Goal: Task Accomplishment & Management: Manage account settings

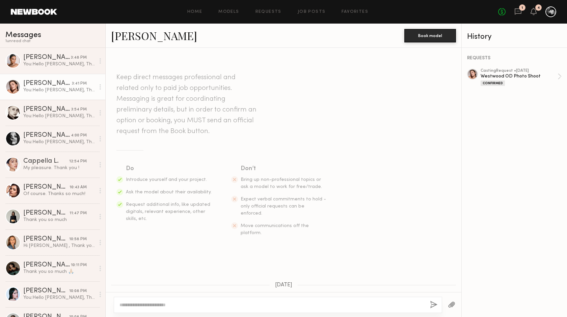
scroll to position [903, 0]
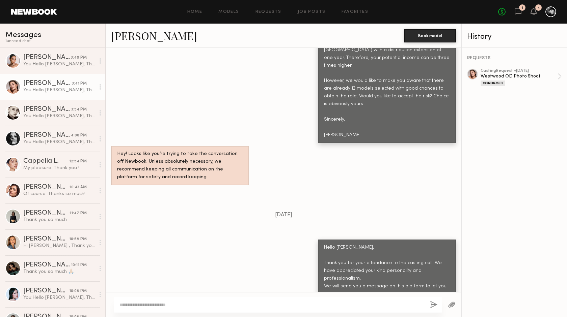
click at [71, 87] on div "[PERSON_NAME]" at bounding box center [47, 83] width 49 height 7
click at [59, 61] on div "[PERSON_NAME]" at bounding box center [47, 57] width 48 height 7
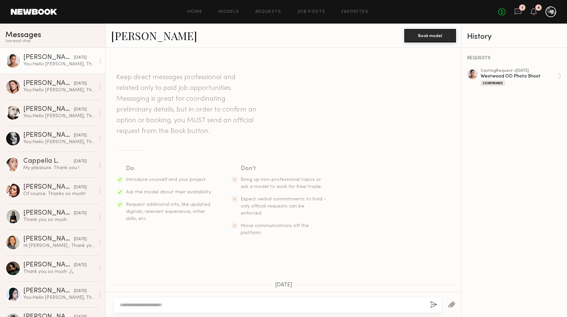
scroll to position [664, 0]
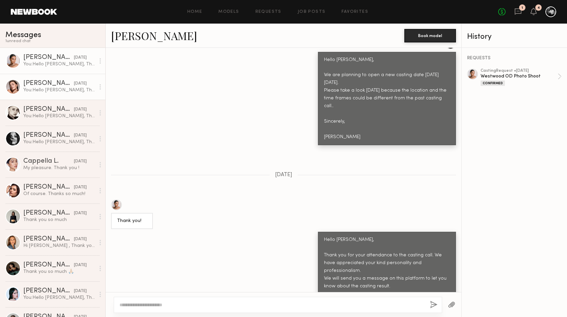
click at [59, 83] on div "[PERSON_NAME]" at bounding box center [48, 83] width 51 height 7
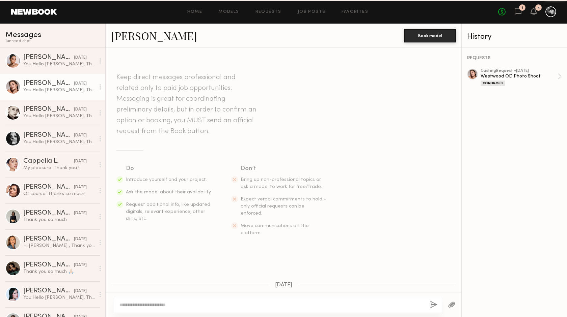
scroll to position [903, 0]
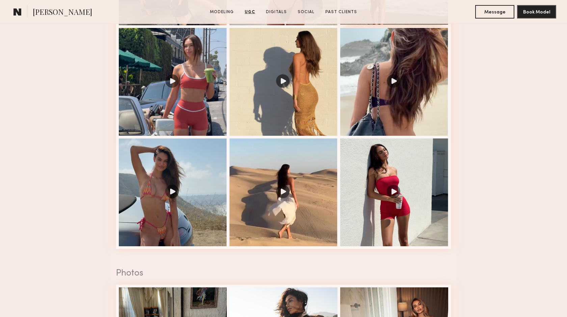
scroll to position [1353, 0]
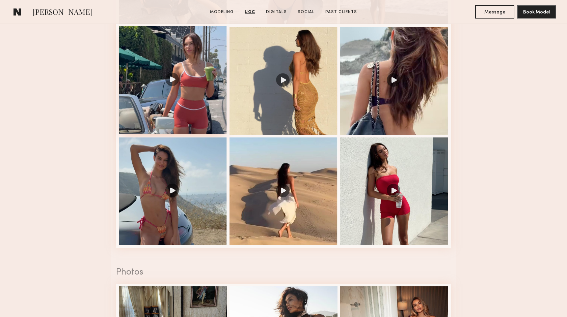
click at [173, 80] on div at bounding box center [173, 80] width 108 height 108
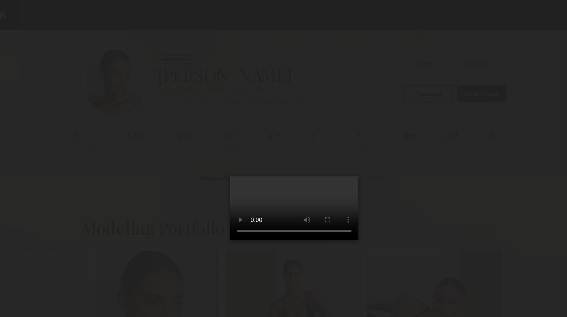
scroll to position [0, 0]
click at [94, 15] on div at bounding box center [283, 153] width 567 height 285
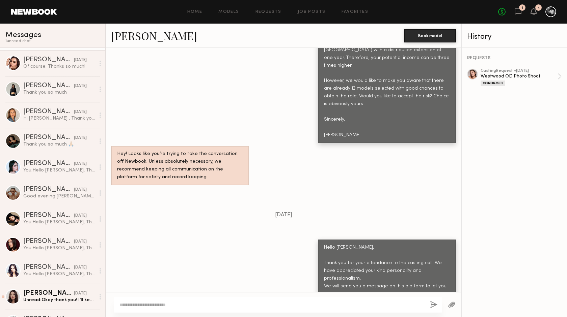
scroll to position [131, 0]
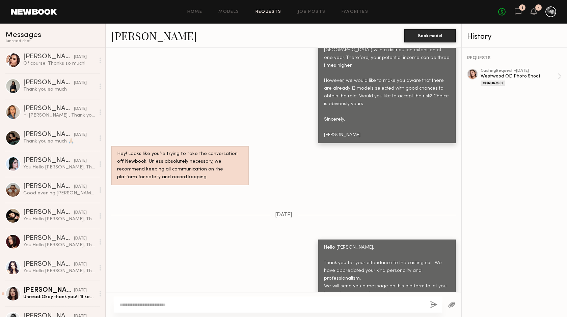
click at [275, 10] on link "Requests" at bounding box center [268, 12] width 26 height 4
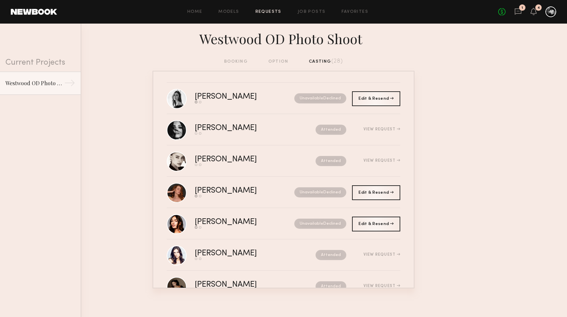
click at [317, 60] on div "booking option casting (28)" at bounding box center [283, 61] width 119 height 7
click at [280, 61] on div "booking option casting (28)" at bounding box center [283, 61] width 119 height 7
click at [518, 12] on icon at bounding box center [517, 11] width 7 height 7
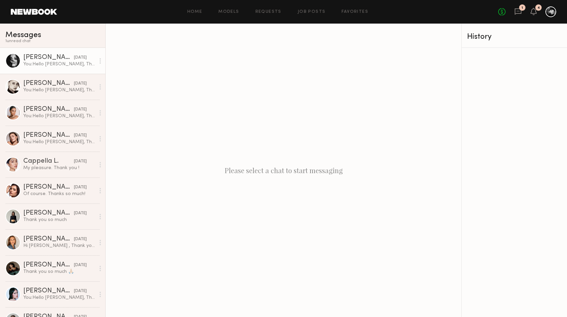
click at [46, 62] on div "You: Hello Julia, Thank you for your attendance to the casting call. We have ap…" at bounding box center [59, 64] width 72 height 6
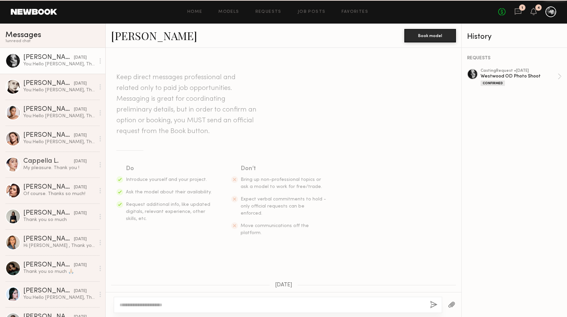
scroll to position [510, 0]
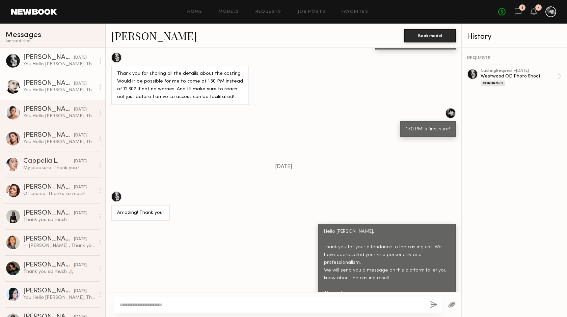
click at [65, 86] on div "[PERSON_NAME]" at bounding box center [48, 83] width 51 height 7
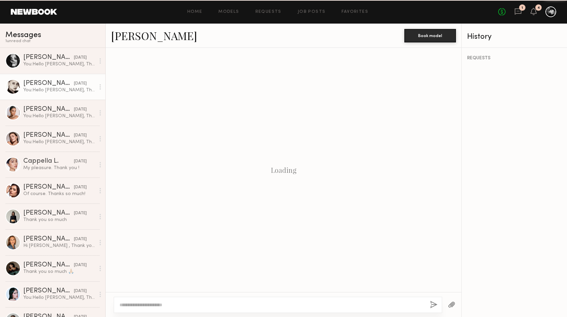
scroll to position [517, 0]
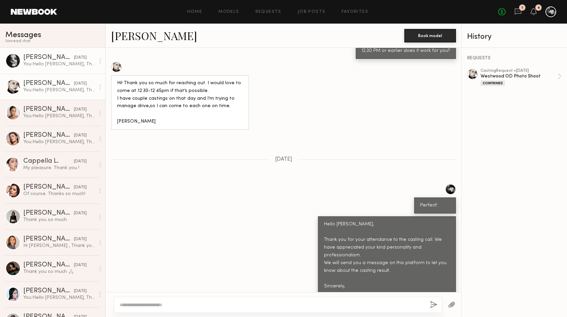
click at [60, 64] on div "You: Hello Julia, Thank you for your attendance to the casting call. We have ap…" at bounding box center [59, 64] width 72 height 6
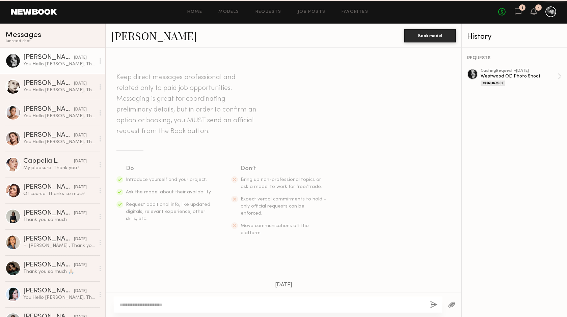
scroll to position [510, 0]
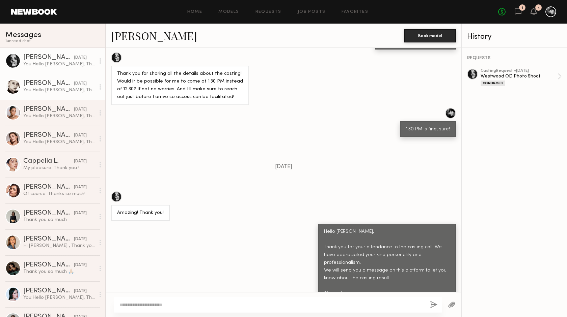
click at [57, 84] on div "[PERSON_NAME]" at bounding box center [48, 83] width 51 height 7
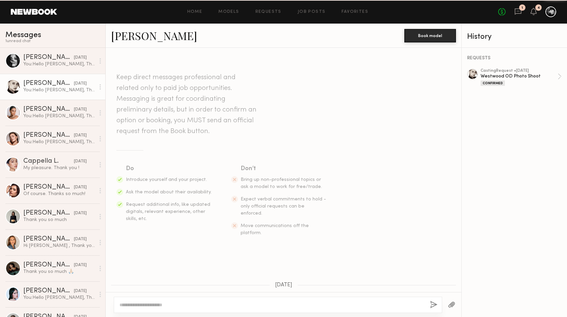
scroll to position [517, 0]
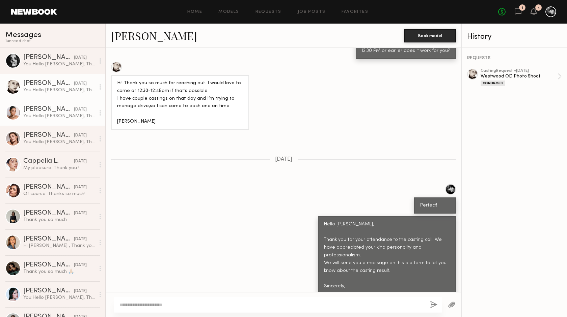
click at [54, 111] on div "[PERSON_NAME]" at bounding box center [48, 109] width 51 height 7
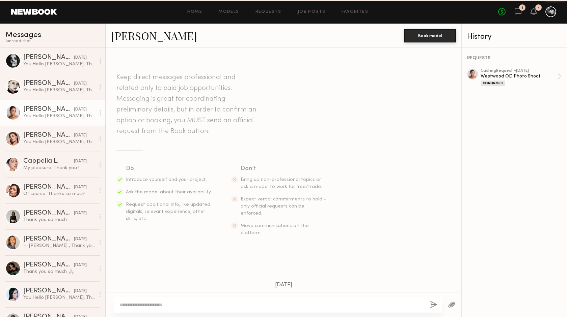
scroll to position [664, 0]
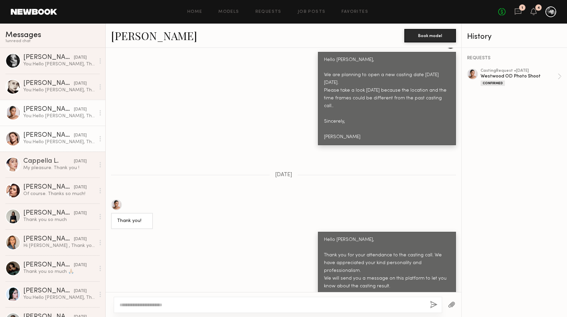
click at [55, 130] on link "[PERSON_NAME] [DATE] You: Hello [PERSON_NAME], Thank you for your attendance to…" at bounding box center [52, 139] width 105 height 26
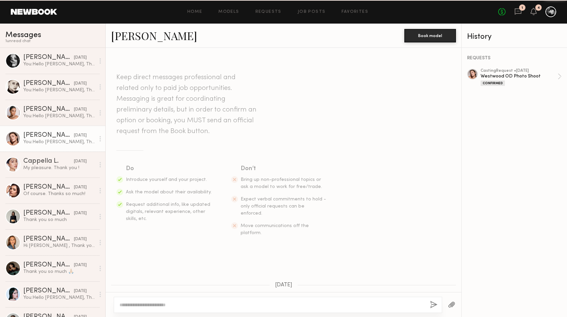
scroll to position [903, 0]
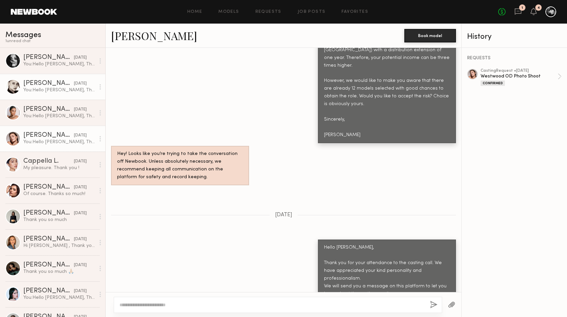
click at [66, 87] on div "[PERSON_NAME]" at bounding box center [48, 83] width 51 height 7
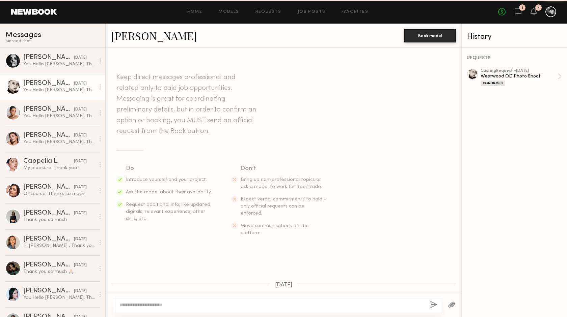
scroll to position [517, 0]
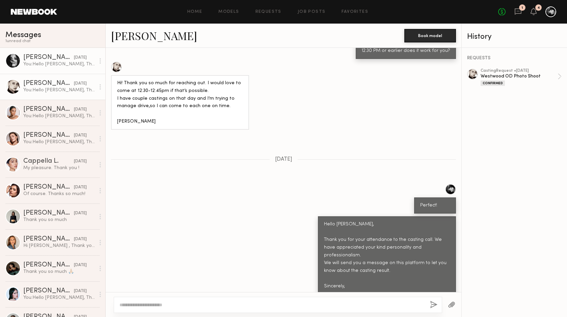
click at [56, 64] on div "You: Hello Julia, Thank you for your attendance to the casting call. We have ap…" at bounding box center [59, 64] width 72 height 6
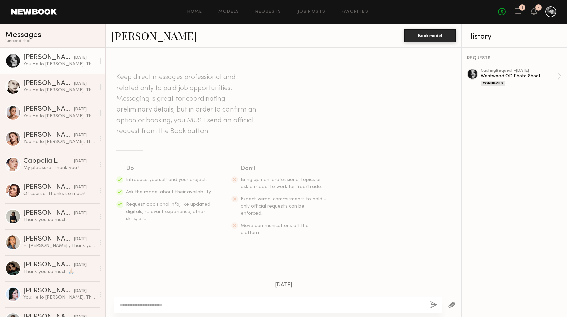
scroll to position [510, 0]
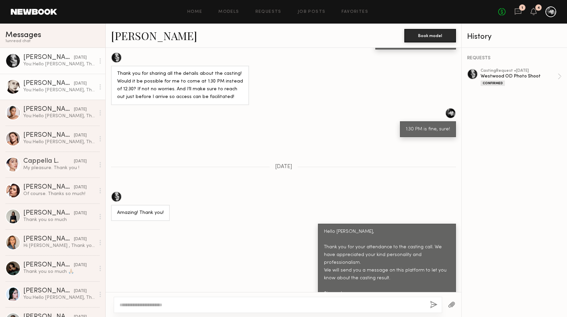
click at [57, 82] on div "[PERSON_NAME]" at bounding box center [48, 83] width 51 height 7
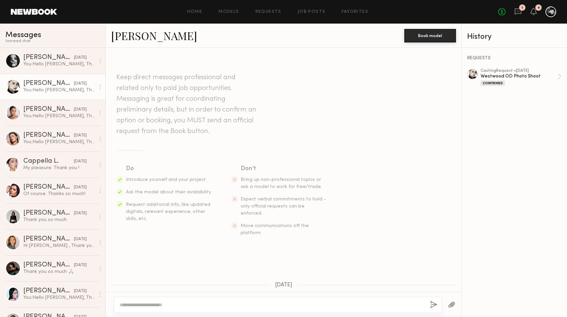
scroll to position [517, 0]
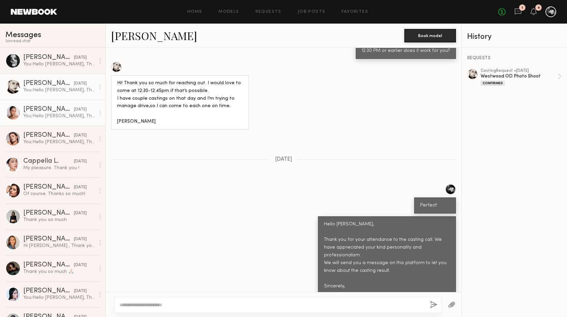
click at [59, 105] on link "Alina Z. yesterday You: Hello Alina, Thank you for your attendance to the casti…" at bounding box center [52, 113] width 105 height 26
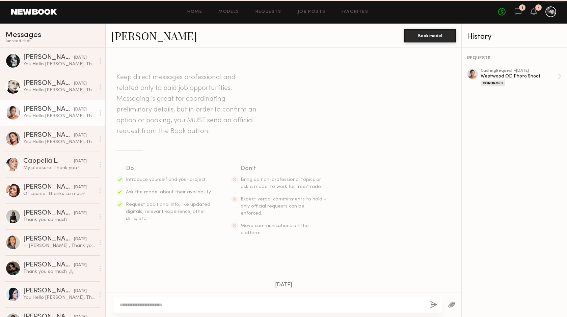
scroll to position [664, 0]
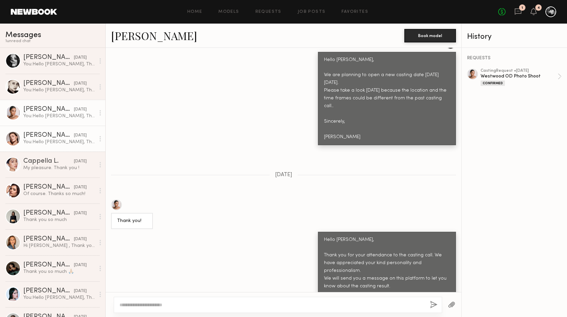
click at [59, 131] on link "Chelsey M. yesterday You: Hello Chelsey, Thank you for your attendance to the c…" at bounding box center [52, 139] width 105 height 26
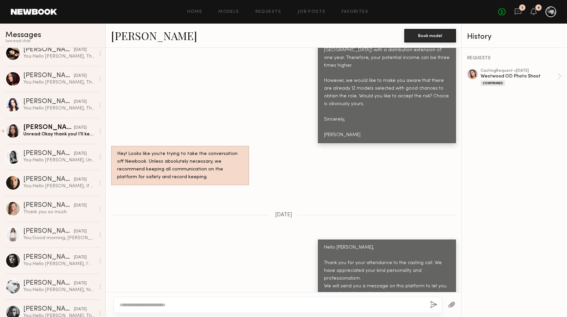
scroll to position [328, 0]
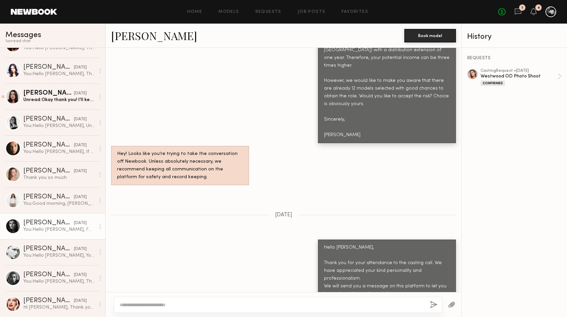
click at [59, 224] on div "Nikola S." at bounding box center [48, 223] width 51 height 7
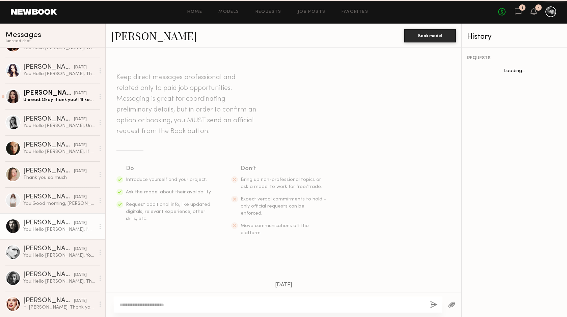
scroll to position [383, 0]
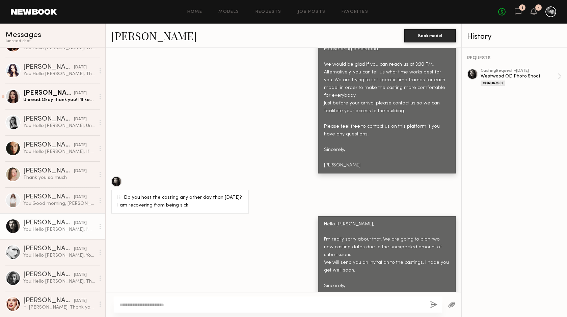
click at [473, 74] on div at bounding box center [472, 74] width 11 height 11
click at [170, 304] on textarea at bounding box center [271, 305] width 305 height 7
paste textarea "**********"
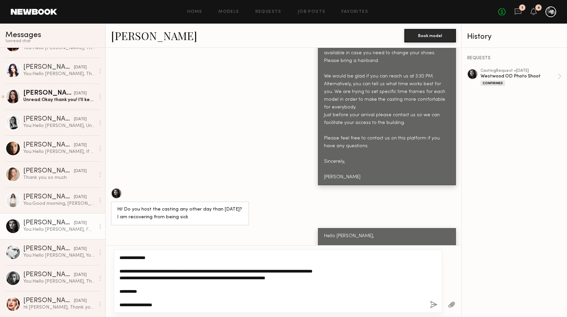
scroll to position [430, 0]
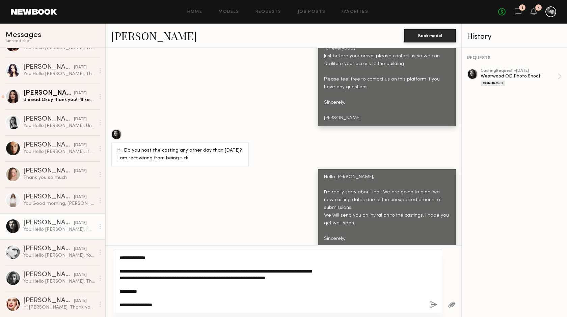
click at [141, 259] on textarea "**********" at bounding box center [271, 282] width 305 height 54
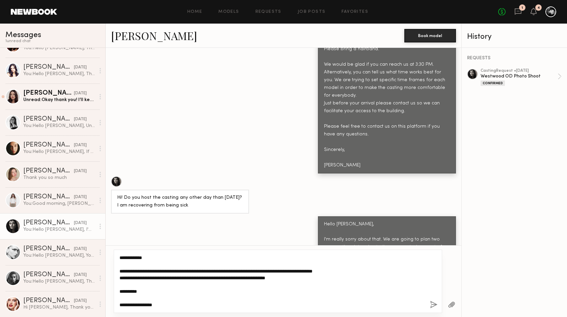
click at [138, 258] on textarea "**********" at bounding box center [271, 282] width 305 height 54
type textarea "**********"
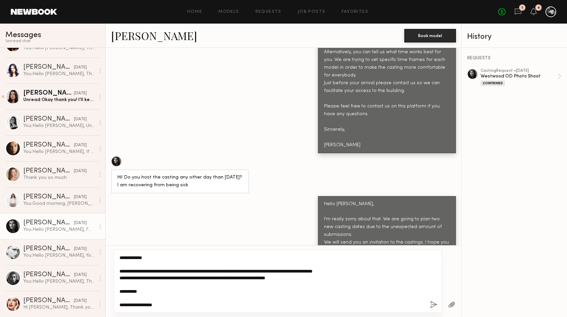
scroll to position [430, 0]
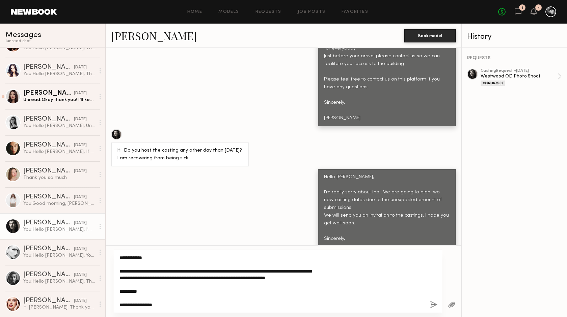
drag, startPoint x: 166, startPoint y: 305, endPoint x: 89, endPoint y: 248, distance: 96.2
click at [119, 255] on textarea "**********" at bounding box center [271, 282] width 305 height 54
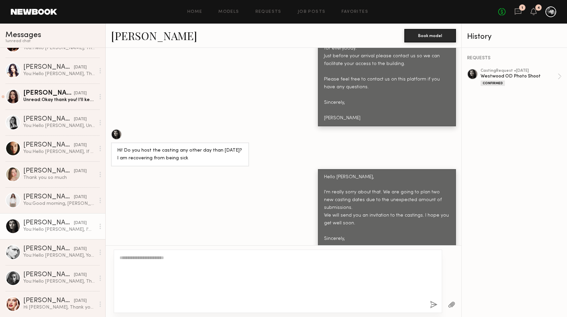
scroll to position [383, 0]
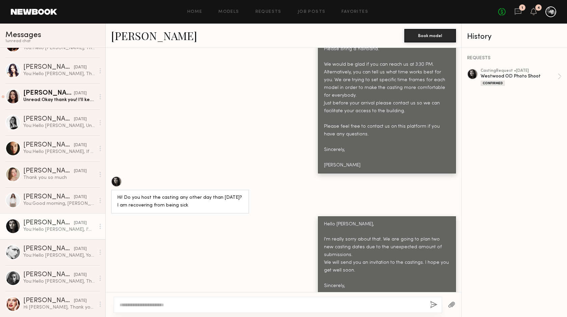
click at [185, 264] on div "Hello [PERSON_NAME], I'm really sorry about that. We are going to plan two new …" at bounding box center [284, 263] width 356 height 93
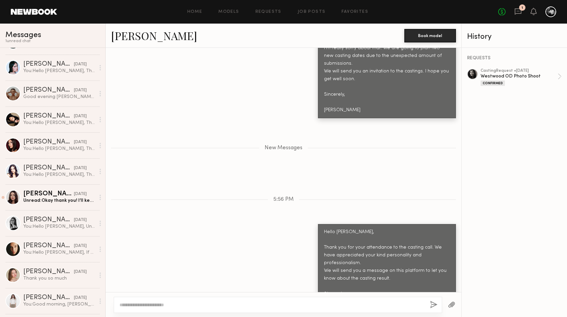
scroll to position [258, 0]
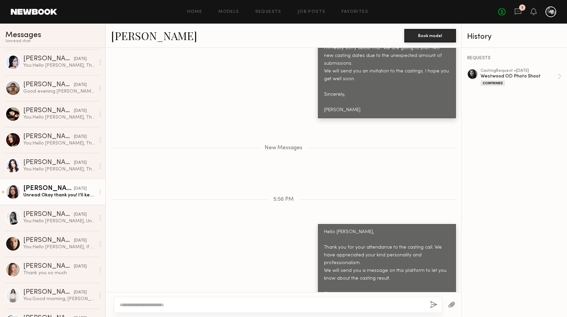
click at [49, 193] on div "Unread: Okay thank you! I’ll keep all day Tuesday open just in case :)" at bounding box center [59, 195] width 72 height 6
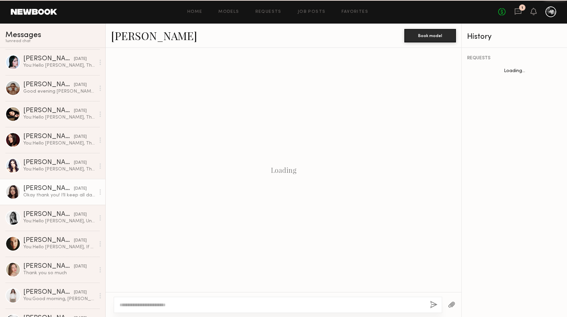
scroll to position [223, 0]
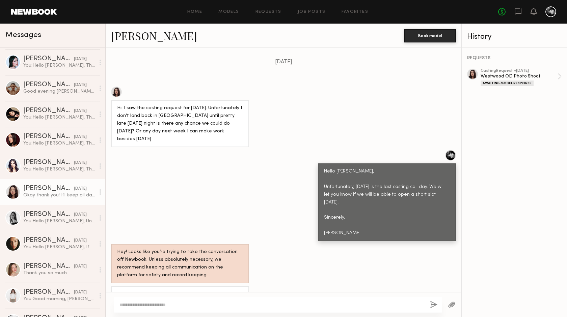
click at [472, 75] on div at bounding box center [472, 74] width 11 height 11
click at [472, 73] on div at bounding box center [472, 74] width 11 height 11
click at [101, 193] on div at bounding box center [100, 192] width 10 height 13
click at [99, 203] on div "Mark unread" at bounding box center [80, 205] width 49 height 15
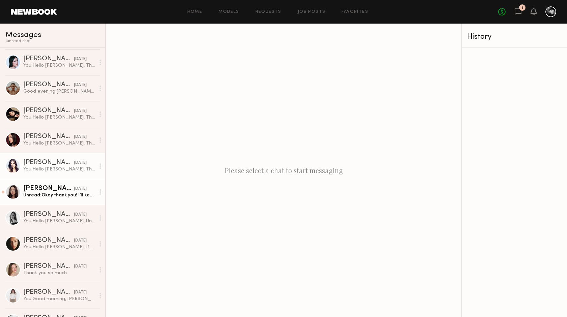
click at [69, 170] on div "You: Hello Ashley, Thank you for your attendance to the casting call. We have a…" at bounding box center [59, 169] width 72 height 6
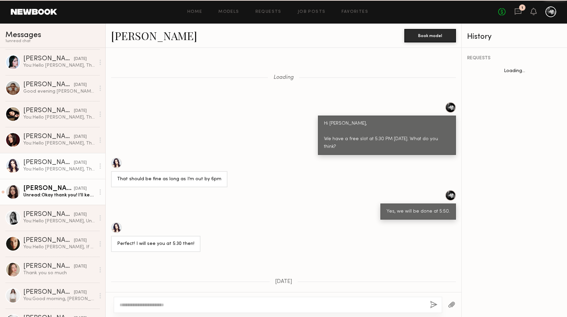
scroll to position [415, 0]
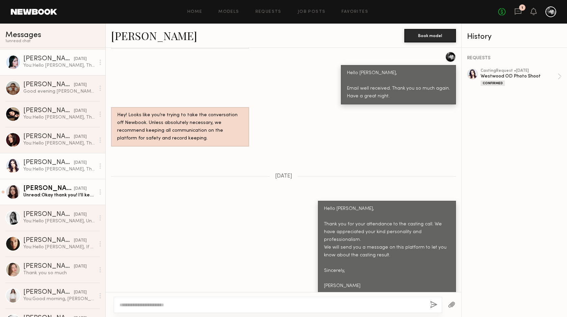
click at [83, 71] on link "Mae B. yesterday You: Hello Mae, Thank you for your attendance to the casting c…" at bounding box center [52, 62] width 105 height 26
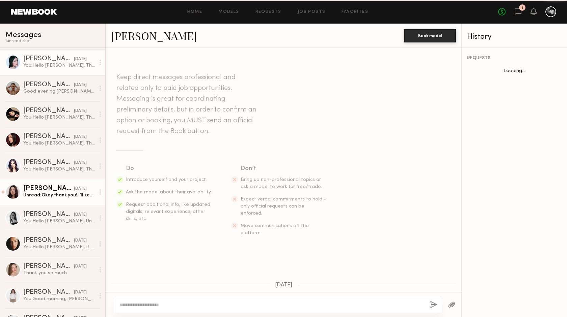
scroll to position [538, 0]
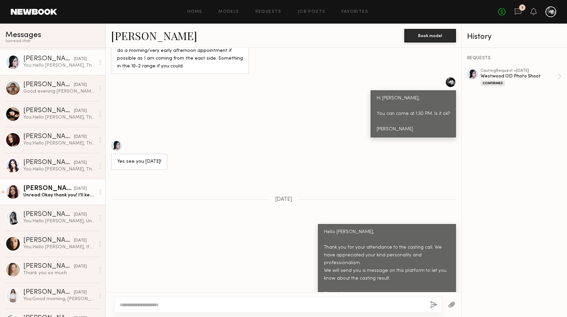
click at [472, 72] on div at bounding box center [472, 74] width 11 height 11
click at [67, 196] on div "Unread: Okay thank you! I’ll keep all day Tuesday open just in case :)" at bounding box center [59, 195] width 72 height 6
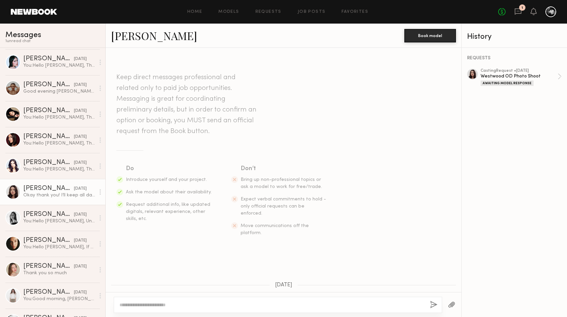
scroll to position [223, 0]
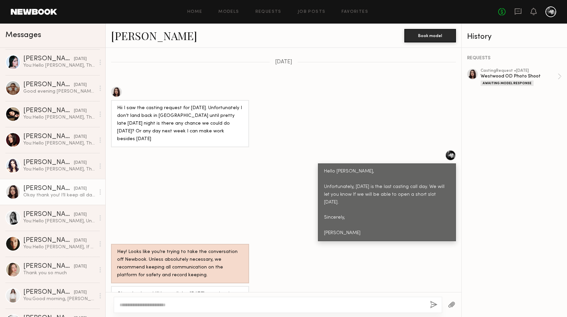
click at [473, 73] on div at bounding box center [472, 74] width 11 height 11
click at [469, 75] on div at bounding box center [472, 74] width 11 height 11
click at [101, 192] on circle at bounding box center [100, 192] width 1 height 1
click at [97, 202] on div "Mark unread" at bounding box center [80, 205] width 49 height 15
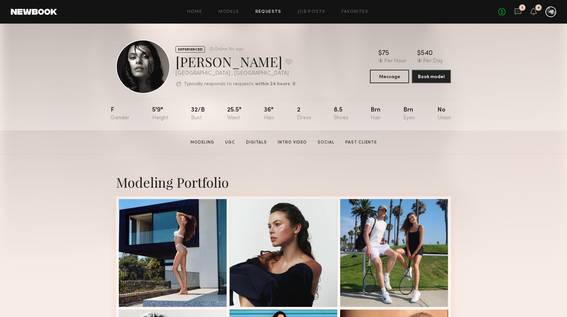
click at [274, 11] on link "Requests" at bounding box center [268, 12] width 26 height 4
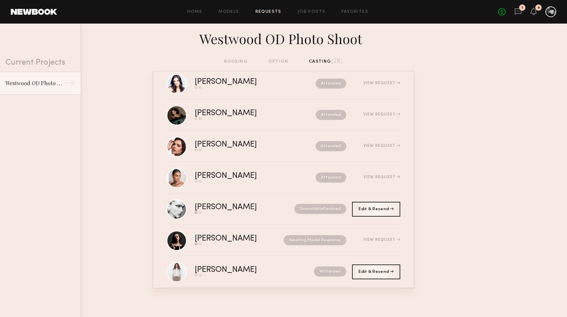
scroll to position [171, 0]
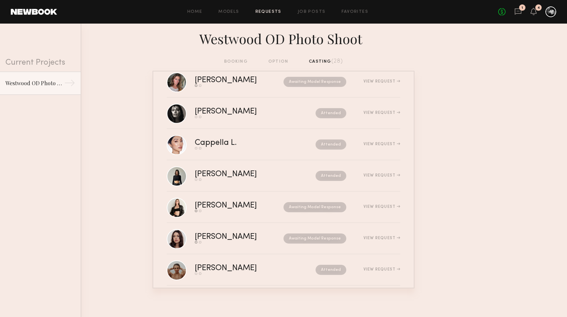
scroll to position [368, 0]
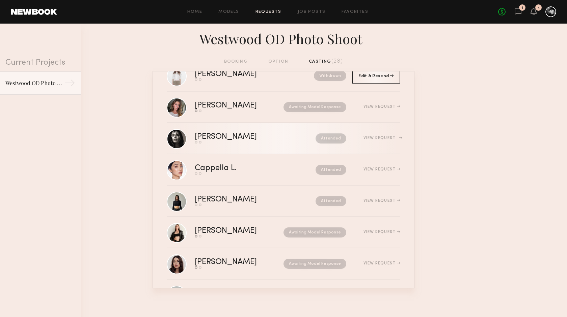
click at [378, 134] on div "[PERSON_NAME] Send request Model response Attended View Request" at bounding box center [297, 138] width 205 height 10
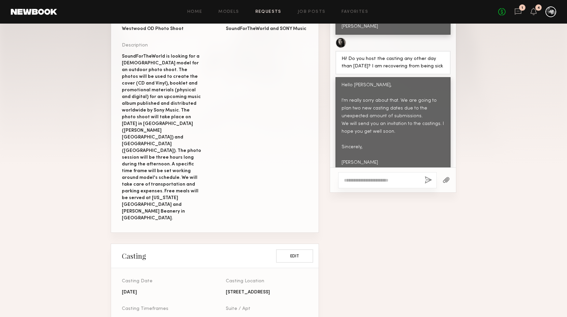
scroll to position [218, 0]
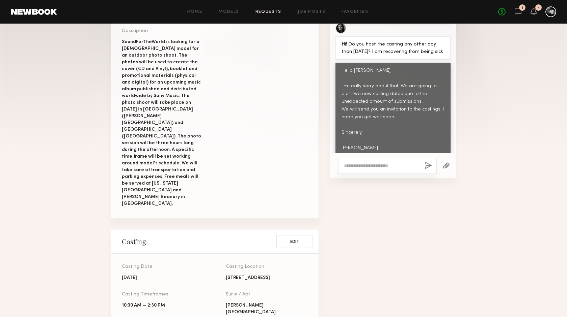
click at [352, 168] on textarea at bounding box center [381, 166] width 75 height 7
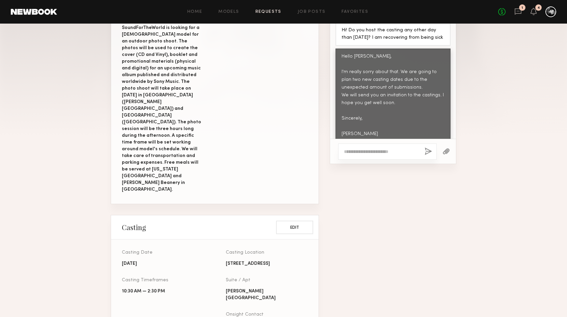
scroll to position [221, 0]
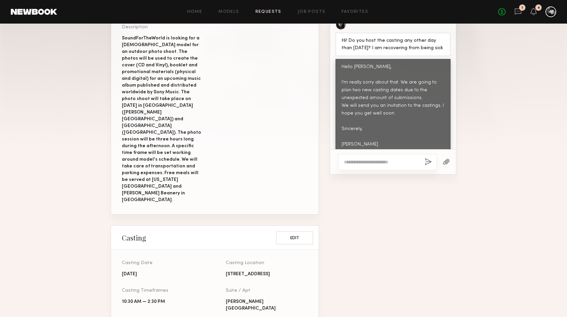
click at [353, 161] on textarea at bounding box center [381, 162] width 75 height 7
paste textarea "**********"
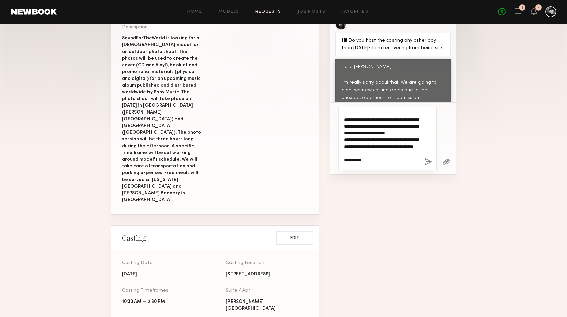
scroll to position [0, 0]
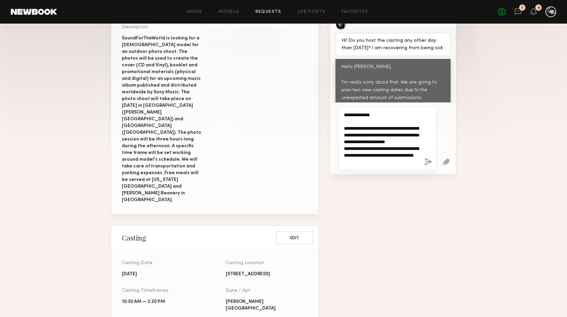
click at [366, 114] on textarea "**********" at bounding box center [381, 139] width 75 height 54
type textarea "**********"
click at [427, 162] on button "button" at bounding box center [427, 162] width 7 height 8
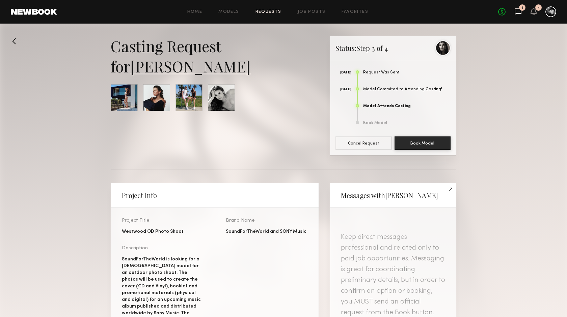
click at [518, 11] on icon at bounding box center [518, 11] width 3 height 1
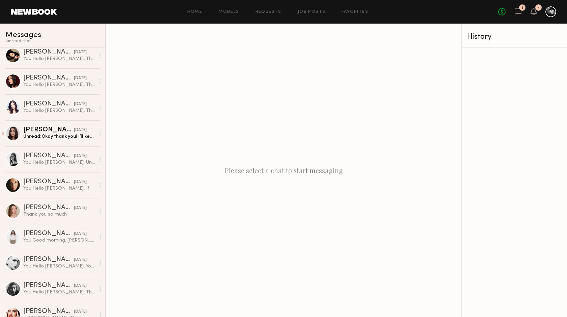
scroll to position [315, 0]
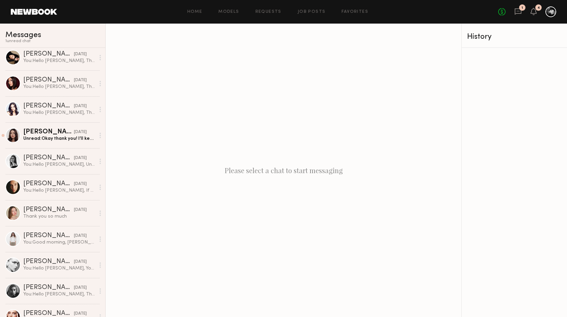
click at [536, 11] on div "No fees up to $5,000 1 4" at bounding box center [527, 11] width 58 height 11
click at [534, 10] on icon at bounding box center [533, 11] width 5 height 5
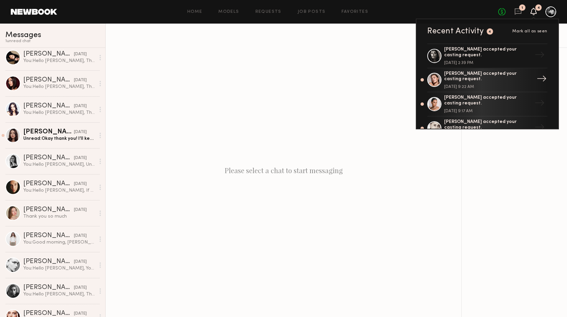
click at [478, 77] on div "Chelsey M. accepted your casting request." at bounding box center [488, 76] width 88 height 11
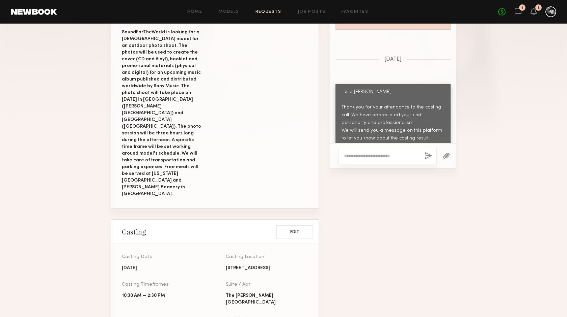
scroll to position [225, 0]
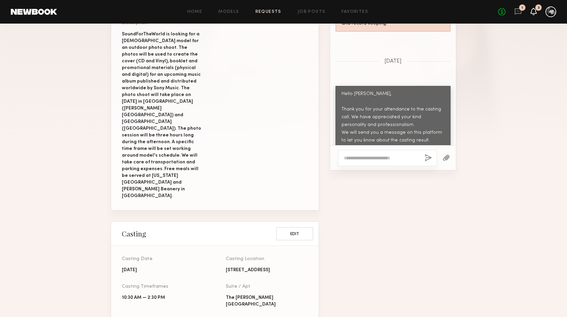
click at [534, 9] on icon at bounding box center [533, 11] width 5 height 5
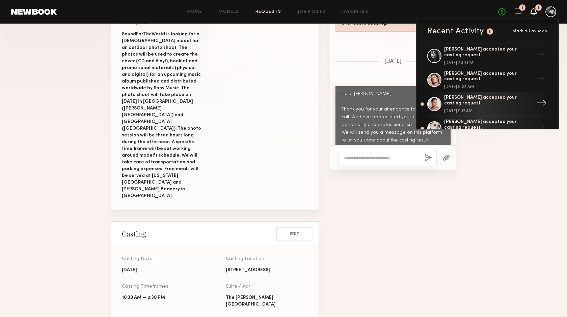
click at [470, 101] on div "Alina Z. accepted your casting request." at bounding box center [488, 100] width 88 height 11
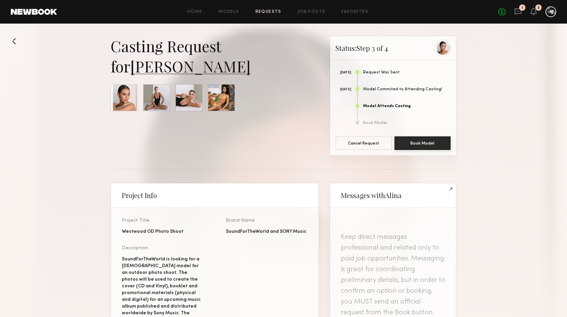
click at [168, 66] on link "Alina Z." at bounding box center [190, 66] width 120 height 20
click at [519, 10] on icon at bounding box center [517, 11] width 7 height 7
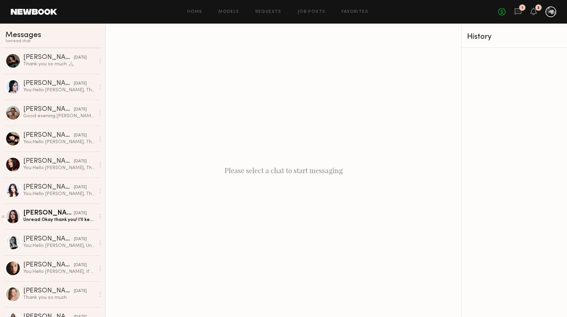
scroll to position [240, 0]
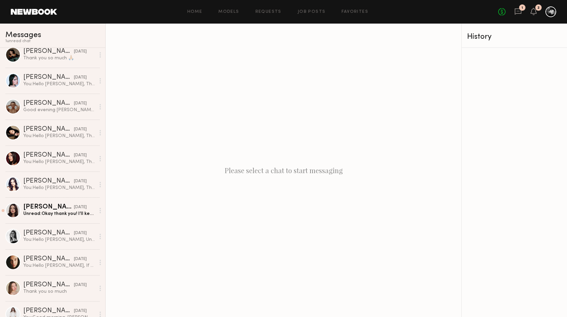
click at [536, 9] on div "2" at bounding box center [538, 7] width 6 height 6
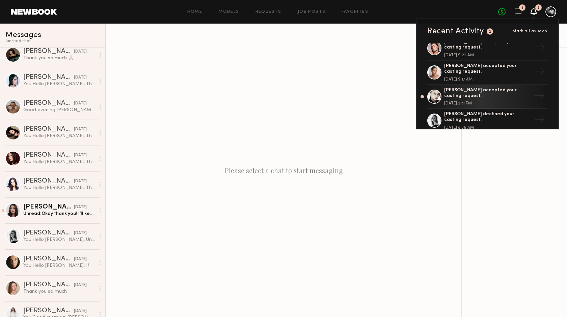
scroll to position [70, 0]
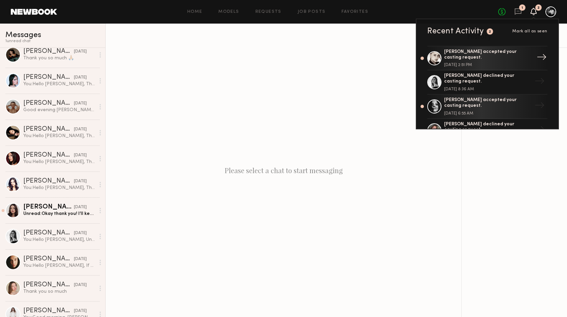
click at [479, 57] on div "Elena O. accepted your casting request. September 07, 2025 @ 2:51 PM" at bounding box center [488, 58] width 88 height 18
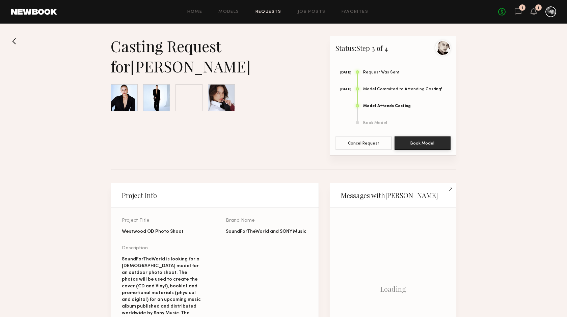
scroll to position [745, 0]
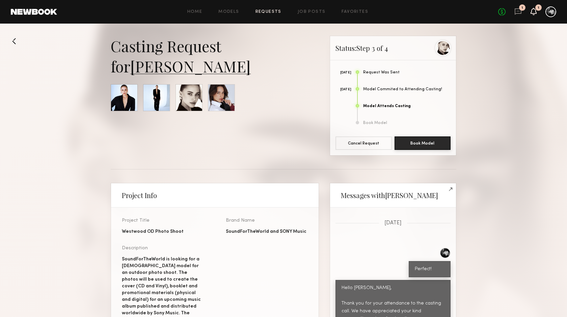
click at [533, 12] on icon at bounding box center [533, 11] width 5 height 5
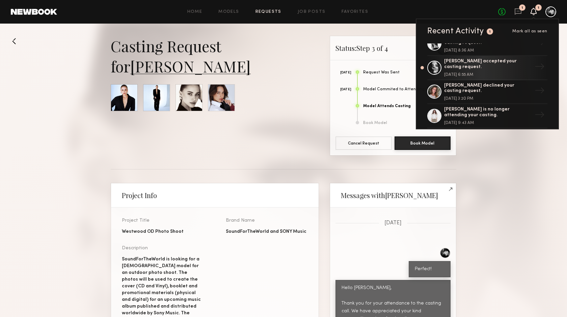
scroll to position [108, 0]
click at [492, 64] on div "Julia M. accepted your casting request." at bounding box center [488, 65] width 88 height 11
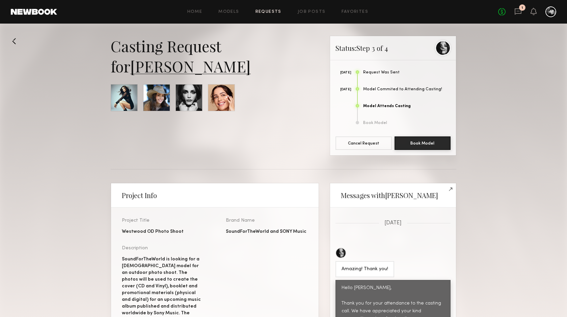
click at [295, 117] on div "Casting Request for Julia M." at bounding box center [215, 96] width 208 height 120
click at [305, 11] on link "Job Posts" at bounding box center [312, 12] width 28 height 4
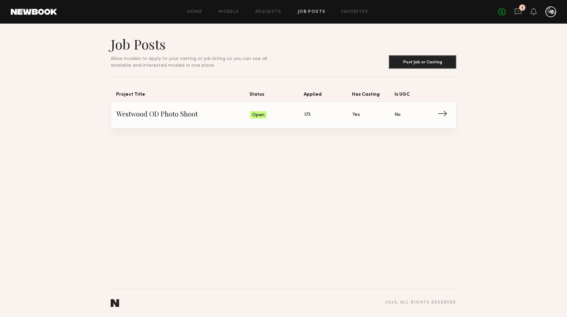
click at [443, 110] on span "→" at bounding box center [444, 115] width 14 height 10
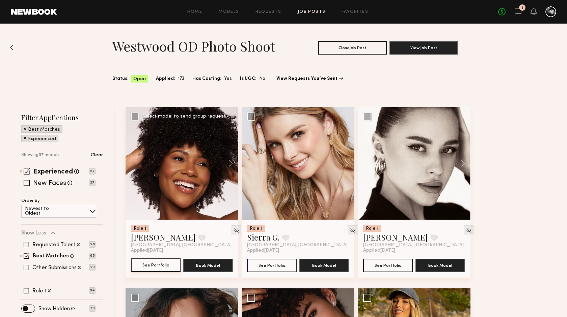
click at [142, 267] on button "See Portfolio" at bounding box center [156, 265] width 50 height 13
click at [233, 229] on img at bounding box center [236, 231] width 6 height 6
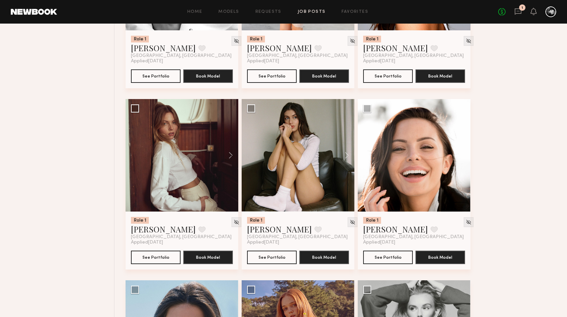
scroll to position [1278, 0]
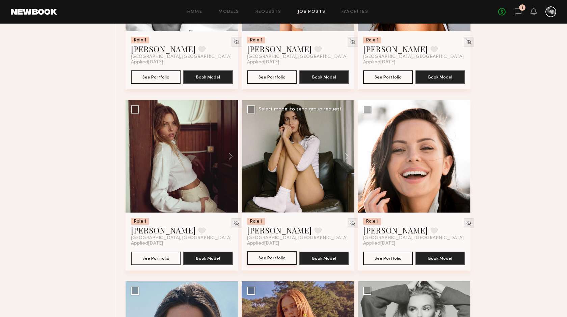
click at [268, 258] on button "See Portfolio" at bounding box center [272, 258] width 50 height 13
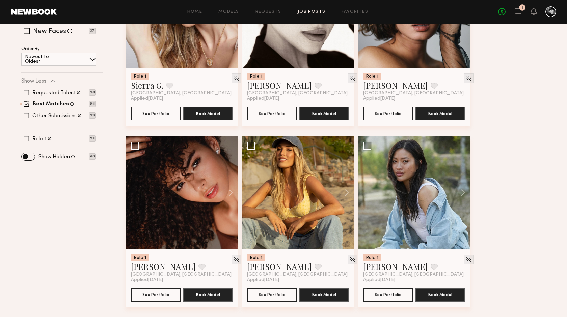
scroll to position [0, 0]
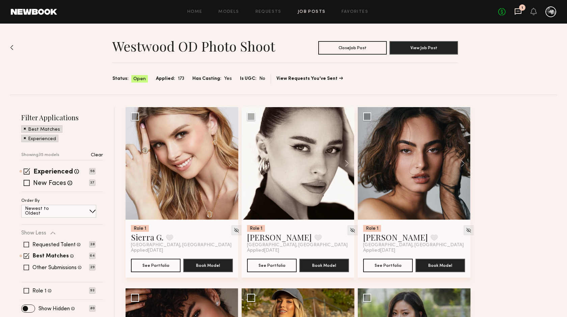
click at [521, 11] on icon at bounding box center [518, 11] width 7 height 6
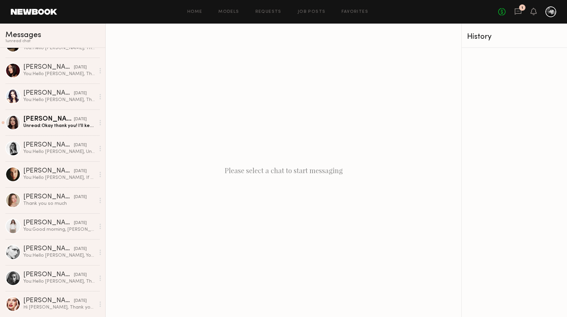
scroll to position [321, 0]
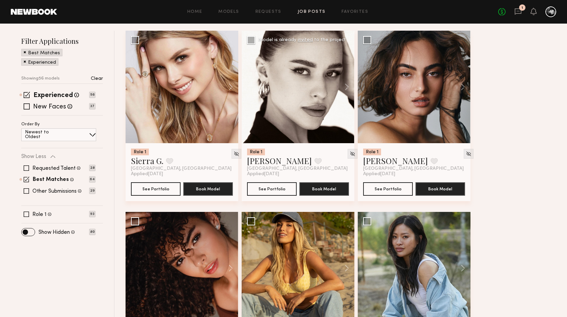
scroll to position [80, 0]
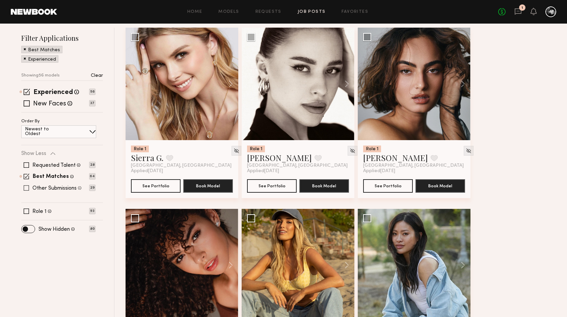
click at [28, 187] on span at bounding box center [26, 188] width 5 height 5
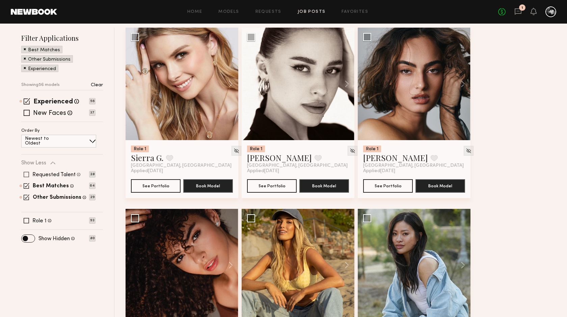
click at [26, 175] on span at bounding box center [26, 174] width 5 height 5
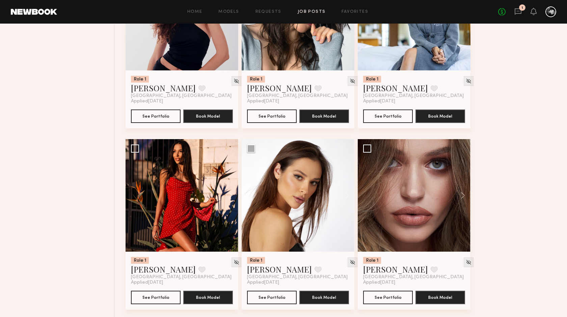
scroll to position [697, 0]
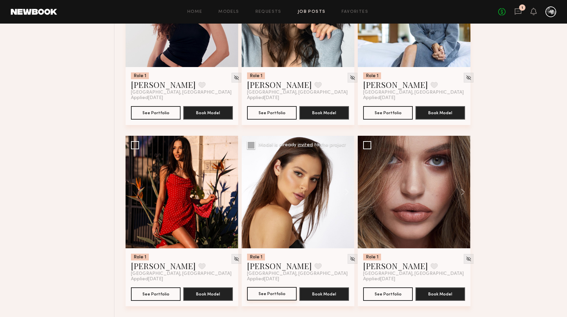
click at [276, 292] on button "See Portfolio" at bounding box center [272, 293] width 50 height 13
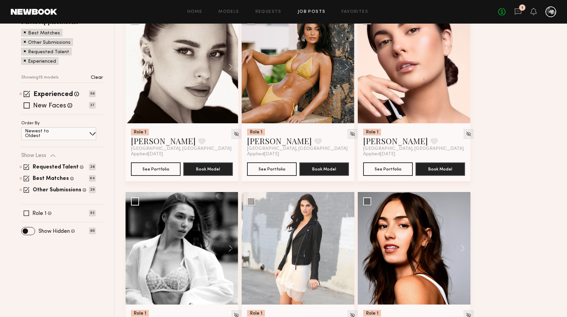
scroll to position [0, 0]
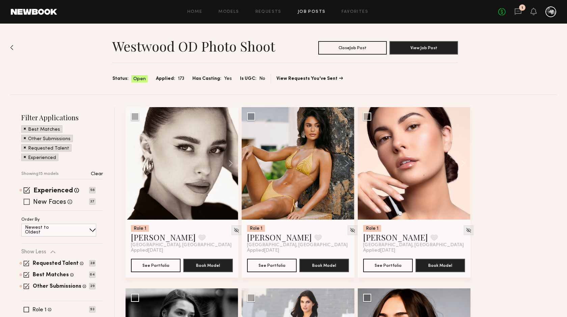
click at [26, 200] on span at bounding box center [27, 202] width 6 height 6
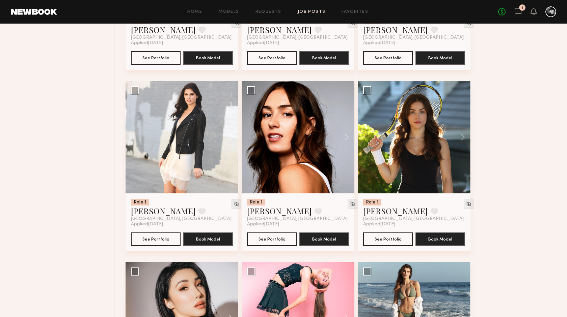
scroll to position [390, 0]
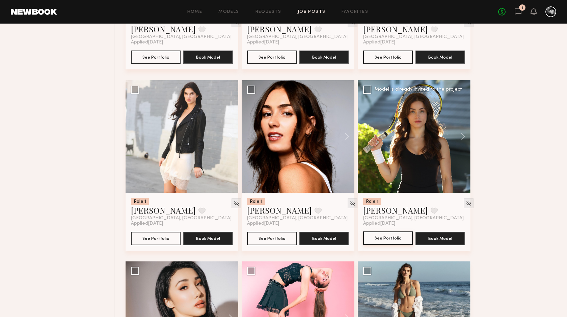
click at [389, 237] on button "See Portfolio" at bounding box center [388, 238] width 50 height 13
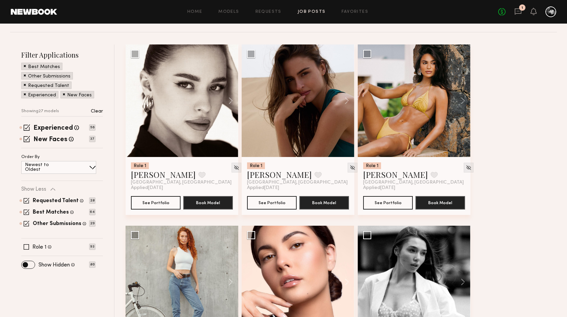
scroll to position [0, 0]
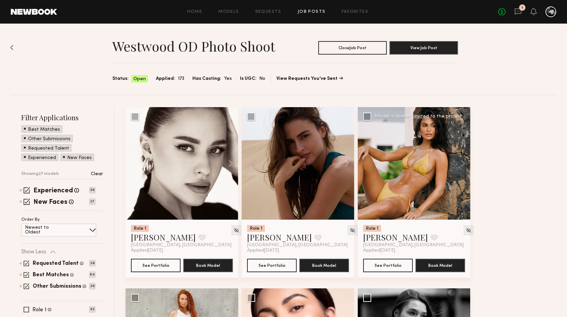
click at [372, 173] on div at bounding box center [414, 163] width 113 height 113
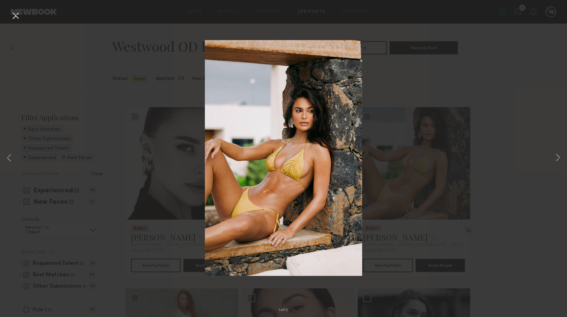
click at [428, 98] on div "1 of 12" at bounding box center [283, 158] width 567 height 317
click at [557, 158] on button at bounding box center [558, 159] width 8 height 254
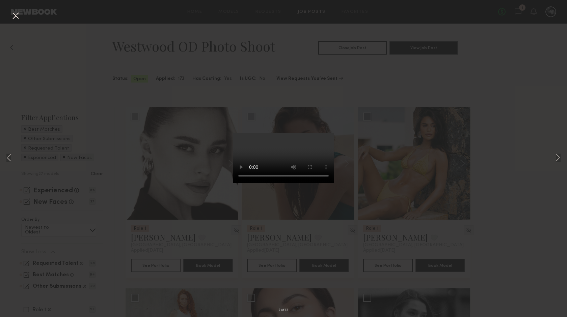
click at [13, 14] on button at bounding box center [15, 16] width 11 height 12
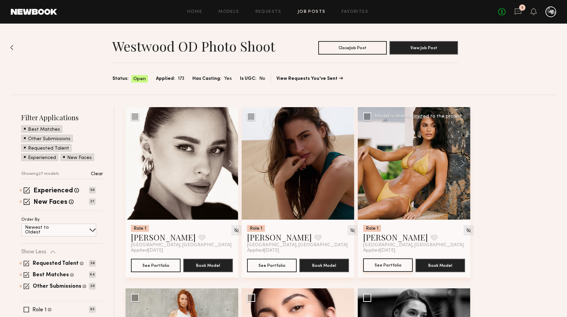
click at [388, 265] on button "See Portfolio" at bounding box center [388, 265] width 50 height 13
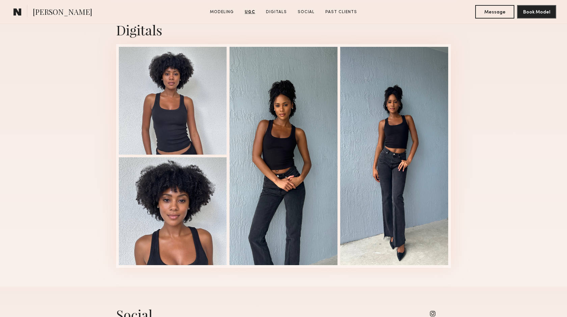
scroll to position [1674, 0]
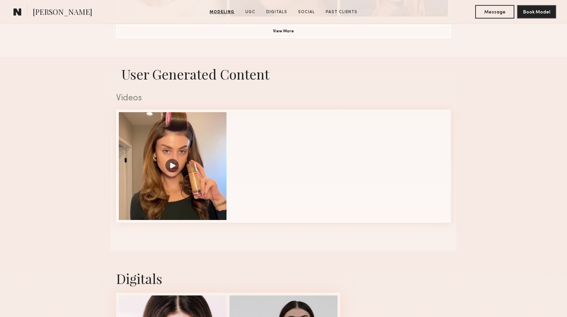
scroll to position [630, 0]
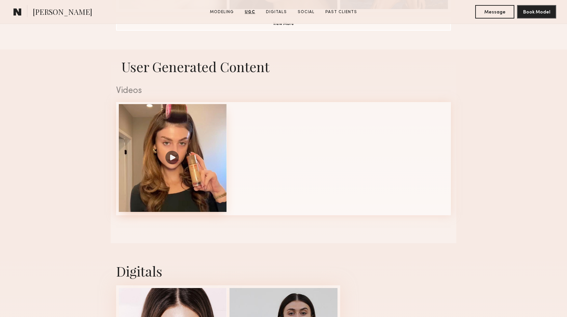
click at [167, 161] on div at bounding box center [173, 158] width 108 height 108
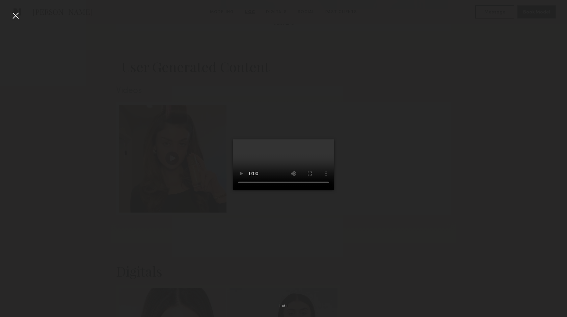
click at [14, 15] on div at bounding box center [15, 15] width 11 height 11
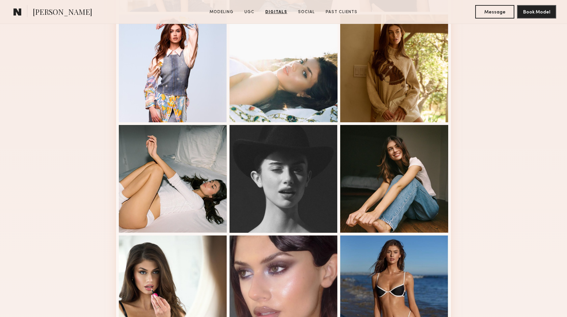
scroll to position [0, 0]
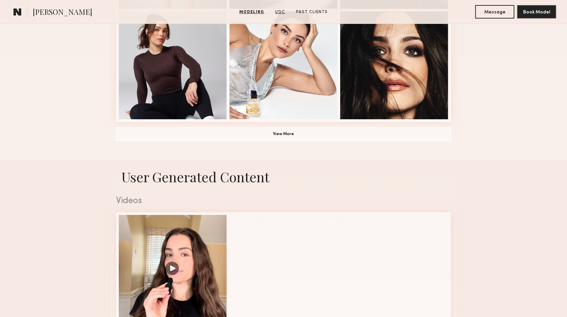
scroll to position [522, 0]
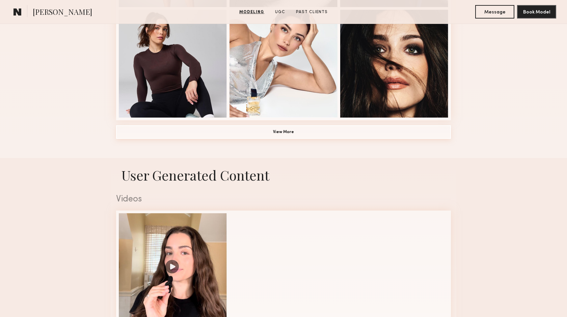
click at [280, 135] on button "View More" at bounding box center [283, 132] width 335 height 13
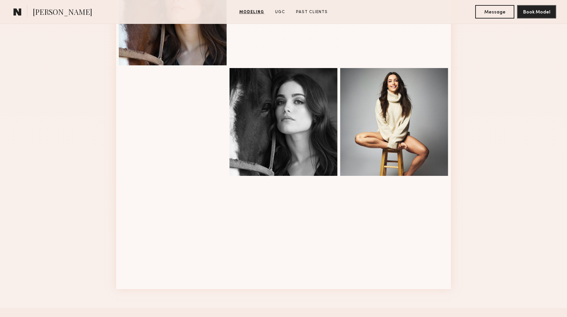
scroll to position [794, 0]
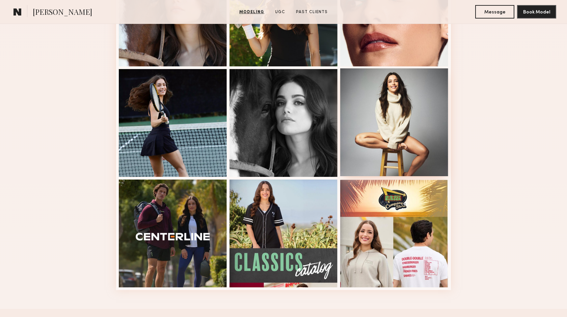
click at [375, 116] on div at bounding box center [394, 122] width 108 height 108
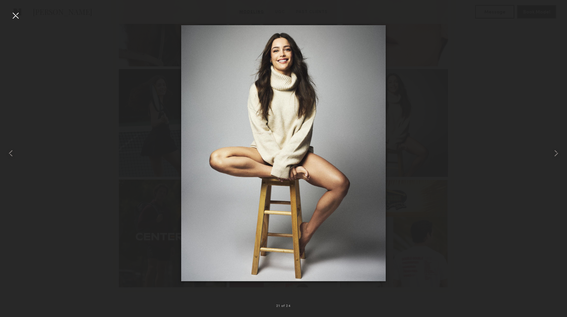
click at [14, 15] on div at bounding box center [15, 15] width 11 height 11
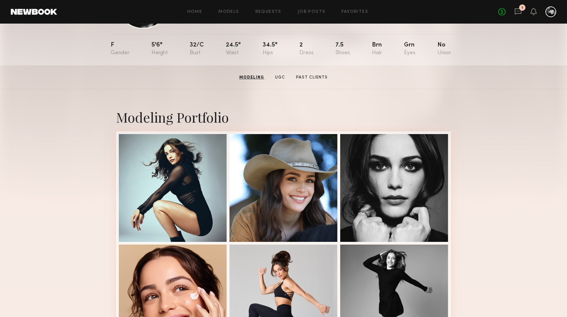
scroll to position [0, 0]
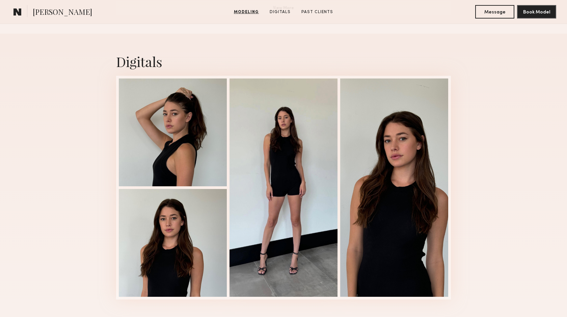
scroll to position [647, 0]
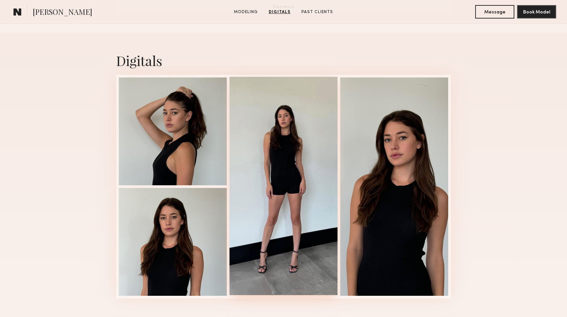
click at [301, 112] on div at bounding box center [283, 186] width 108 height 219
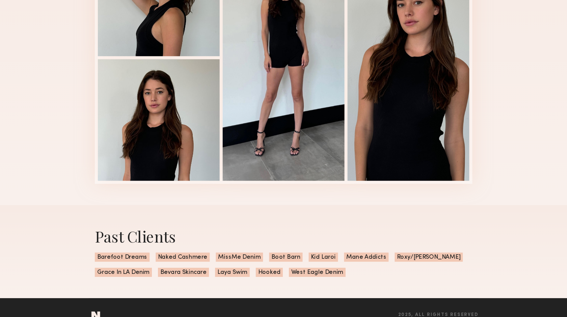
scroll to position [748, 0]
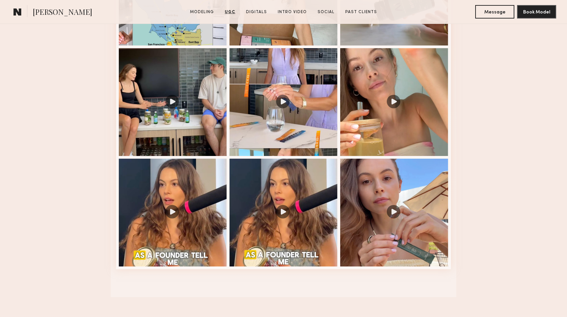
scroll to position [798, 0]
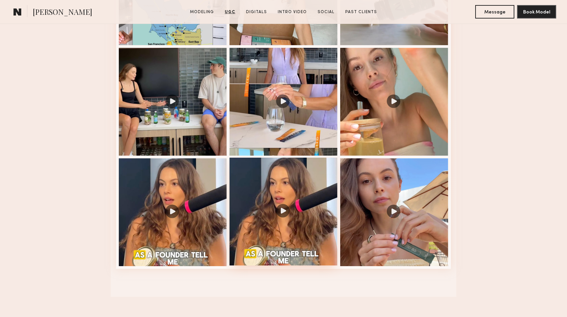
click at [284, 216] on div at bounding box center [283, 212] width 108 height 108
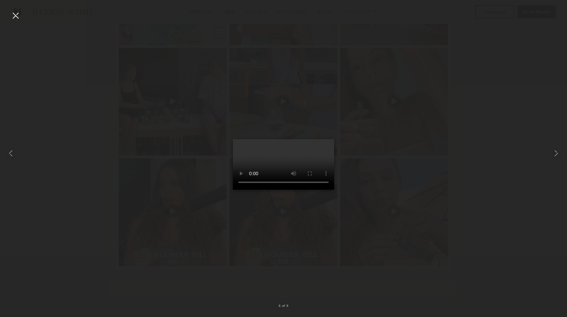
click at [364, 229] on div at bounding box center [283, 153] width 567 height 285
click at [391, 162] on div at bounding box center [283, 153] width 567 height 285
click at [16, 15] on div at bounding box center [15, 15] width 11 height 11
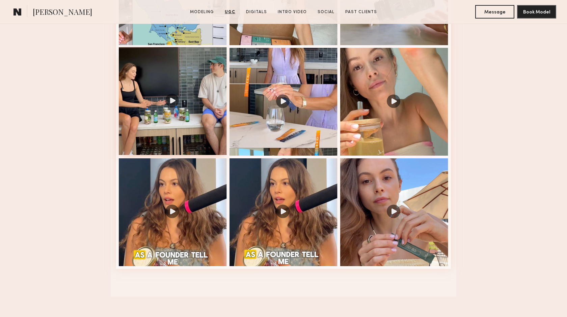
click at [171, 103] on div at bounding box center [173, 101] width 108 height 108
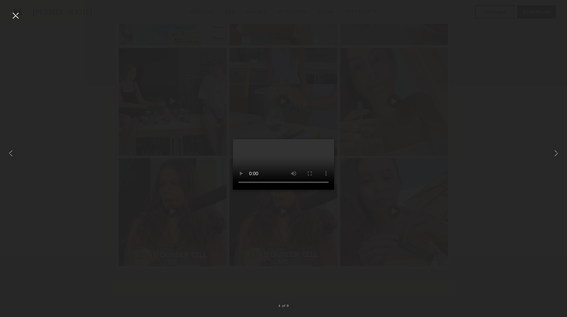
click at [15, 16] on div at bounding box center [15, 15] width 11 height 11
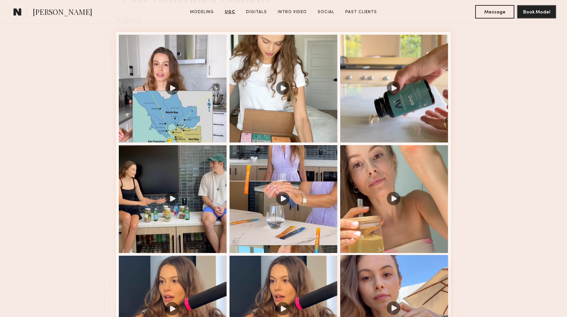
scroll to position [699, 0]
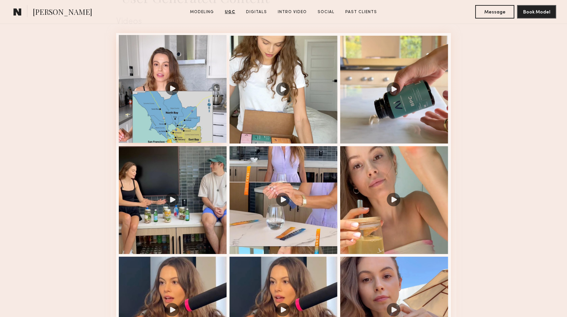
click at [176, 89] on div at bounding box center [173, 89] width 108 height 108
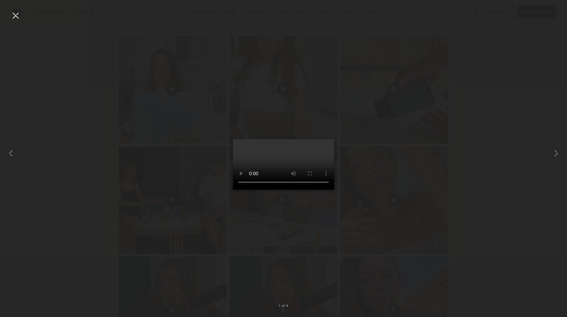
click at [15, 15] on div at bounding box center [15, 15] width 11 height 11
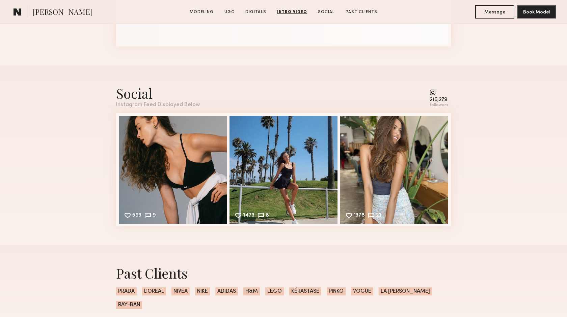
scroll to position [1568, 0]
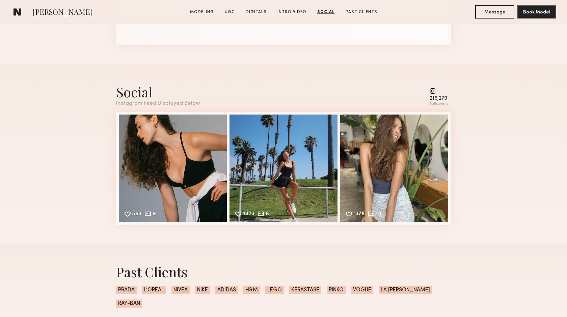
click at [433, 93] on common-icon at bounding box center [439, 91] width 19 height 6
click at [437, 101] on div "216,279" at bounding box center [439, 98] width 19 height 5
click at [134, 98] on div "Social" at bounding box center [158, 92] width 84 height 18
click at [191, 174] on div "593 9 Likes & comments displayed to show model’s engagement" at bounding box center [173, 168] width 108 height 108
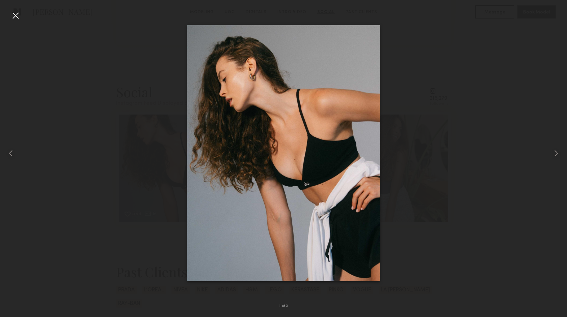
click at [17, 12] on div at bounding box center [15, 15] width 11 height 11
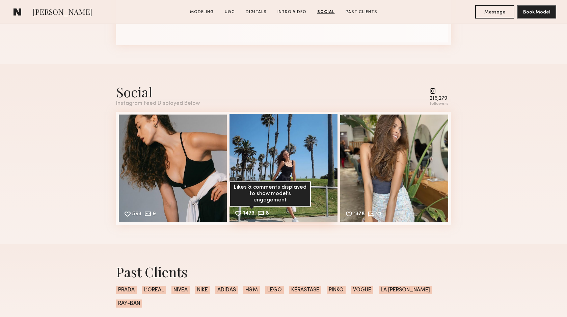
click at [260, 215] on common-icon at bounding box center [260, 213] width 7 height 7
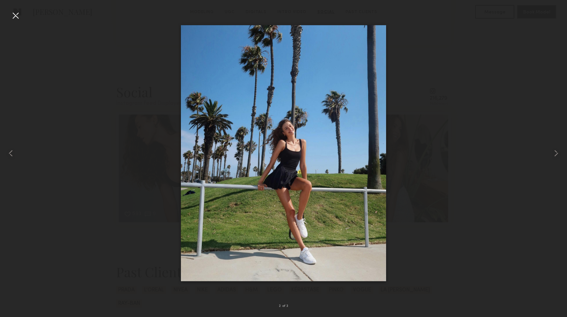
click at [16, 14] on div at bounding box center [15, 15] width 11 height 11
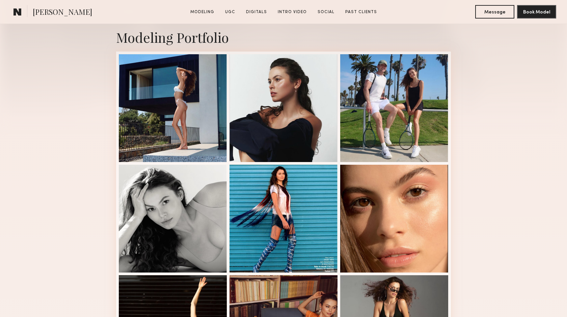
scroll to position [146, 0]
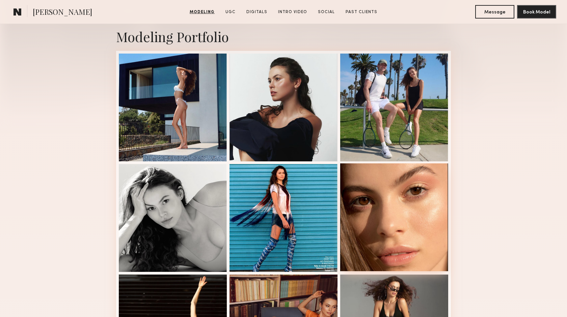
click at [366, 192] on div at bounding box center [394, 218] width 108 height 108
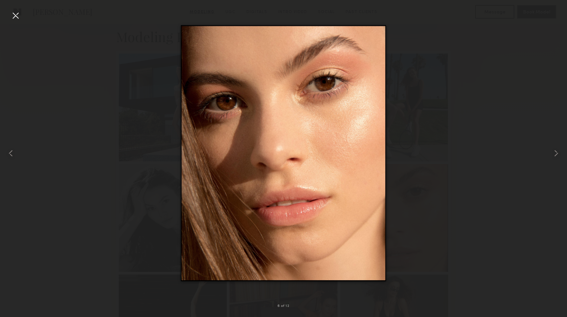
click at [14, 13] on div at bounding box center [15, 15] width 11 height 11
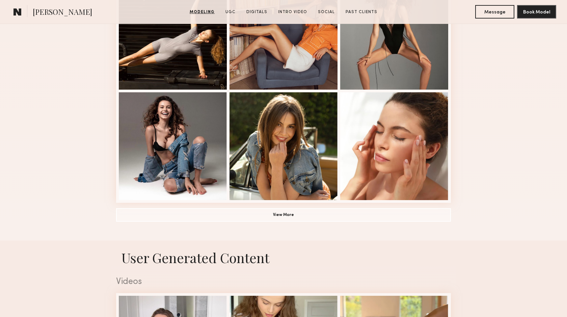
scroll to position [439, 0]
click at [279, 216] on button "View More" at bounding box center [283, 214] width 335 height 13
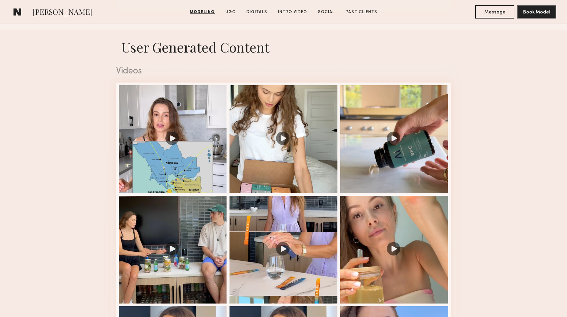
scroll to position [1076, 0]
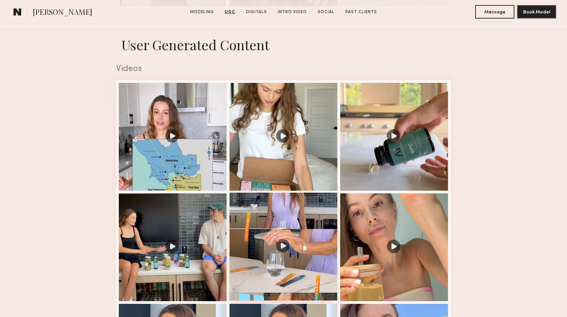
click at [282, 249] on div at bounding box center [283, 247] width 108 height 108
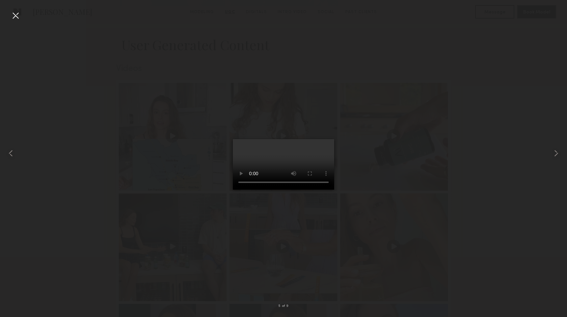
click at [15, 12] on div at bounding box center [15, 15] width 11 height 11
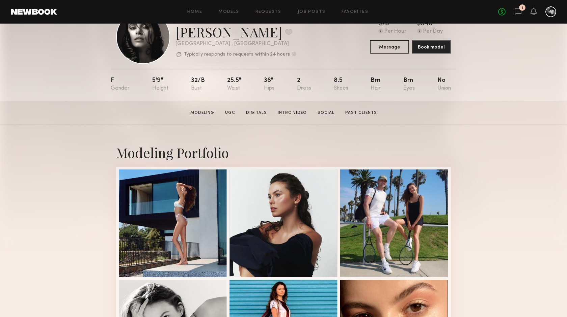
scroll to position [0, 0]
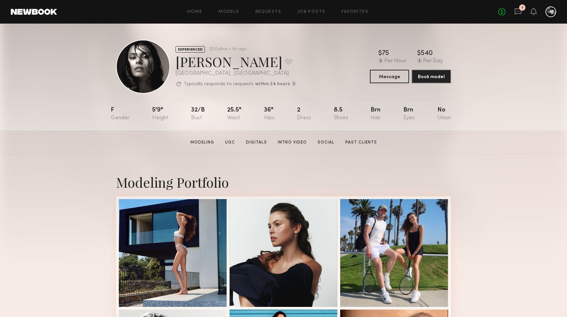
click at [84, 109] on div "EXPERIENCED Online < 1hr ago Nikola S. Favorite Los Angeles , CA Typically resp…" at bounding box center [283, 77] width 567 height 107
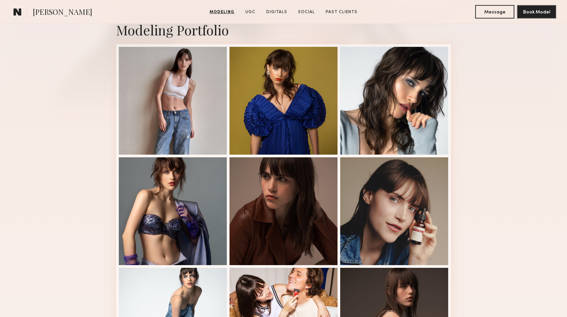
scroll to position [151, 0]
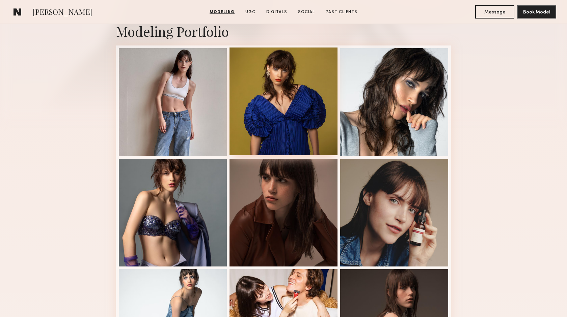
click at [271, 127] on div at bounding box center [283, 102] width 108 height 108
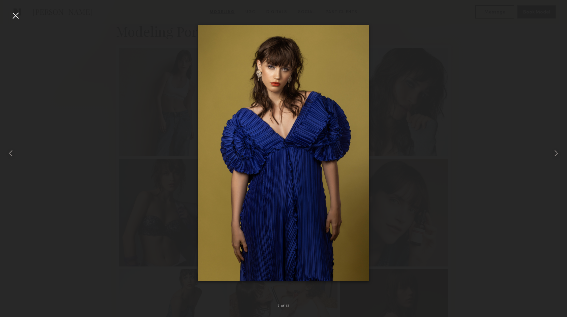
click at [18, 17] on div at bounding box center [15, 15] width 11 height 11
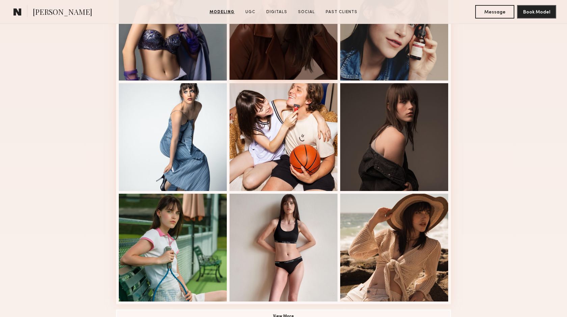
scroll to position [338, 0]
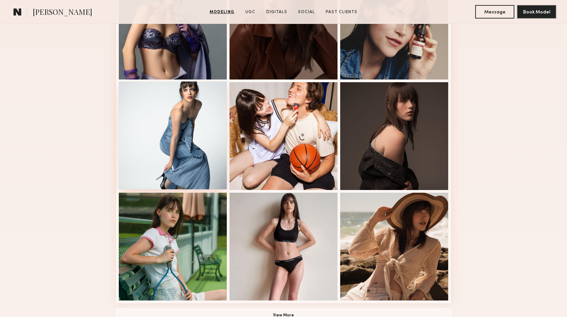
click at [170, 160] on div at bounding box center [173, 136] width 108 height 108
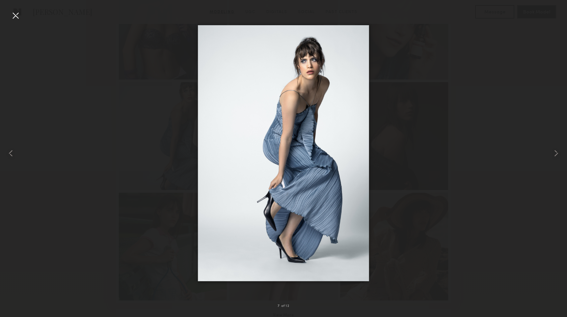
click at [15, 15] on div at bounding box center [15, 15] width 11 height 11
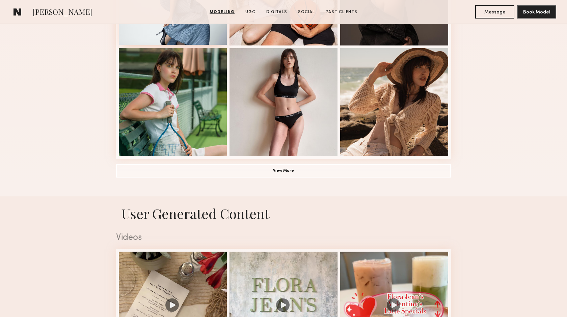
scroll to position [484, 0]
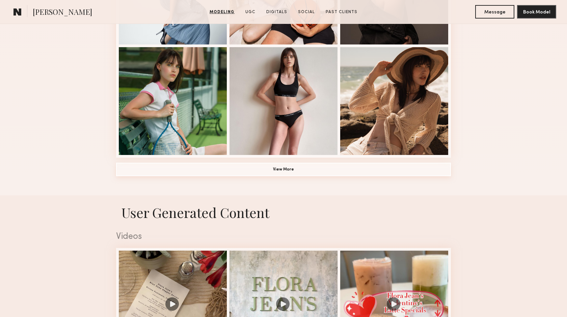
click at [243, 170] on button "View More" at bounding box center [283, 169] width 335 height 13
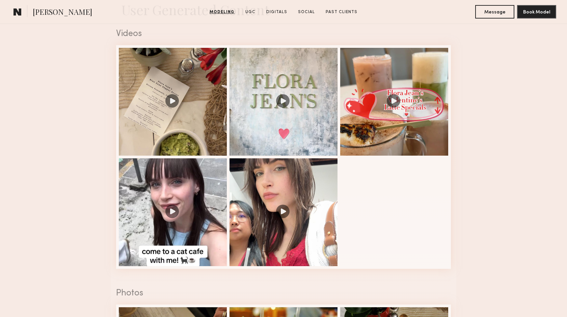
scroll to position [1112, 0]
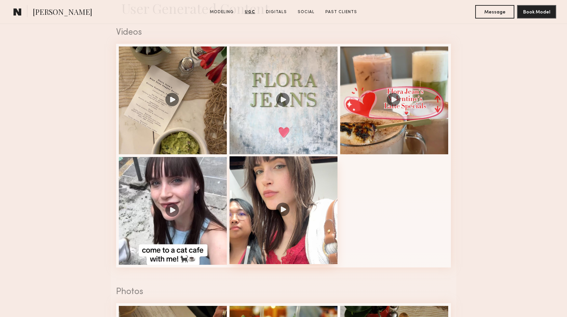
click at [284, 211] on div at bounding box center [283, 211] width 108 height 108
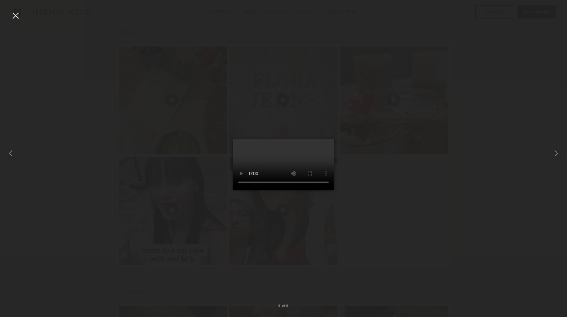
click at [13, 15] on div at bounding box center [15, 15] width 11 height 11
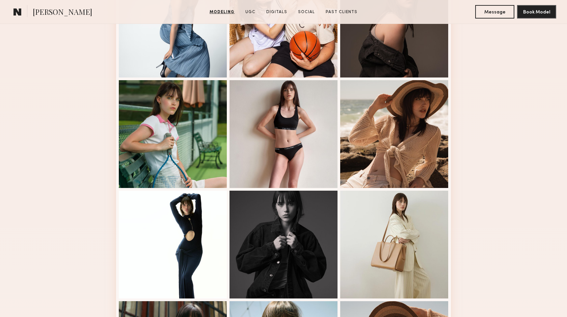
scroll to position [452, 0]
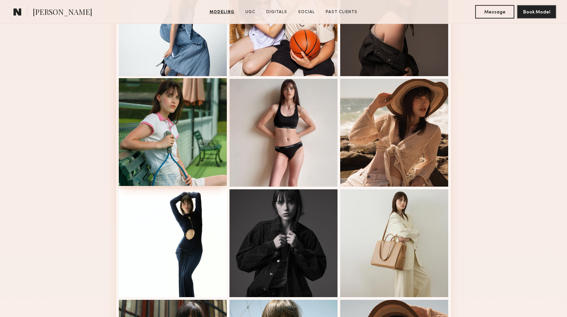
click at [183, 147] on div at bounding box center [173, 132] width 108 height 108
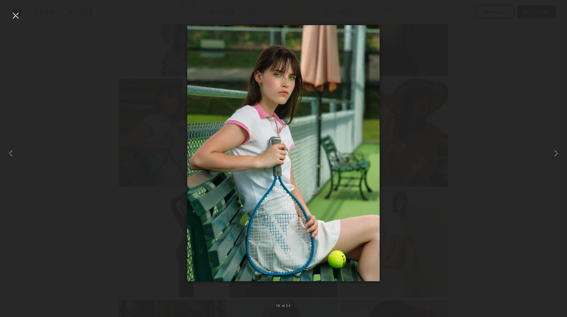
click at [114, 148] on div at bounding box center [283, 153] width 567 height 285
click at [15, 16] on div at bounding box center [15, 15] width 11 height 11
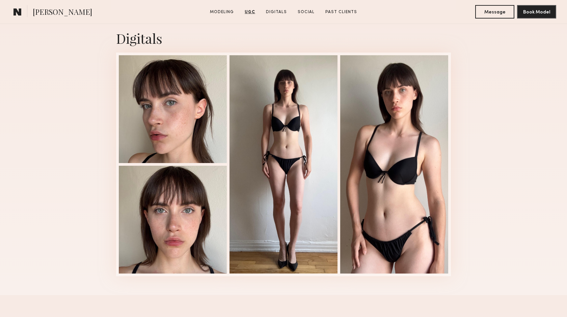
scroll to position [1758, 0]
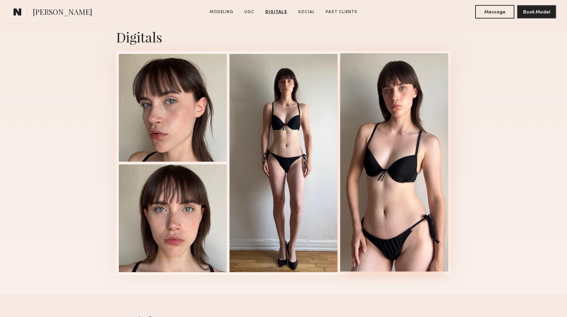
click at [382, 137] on div at bounding box center [394, 162] width 108 height 219
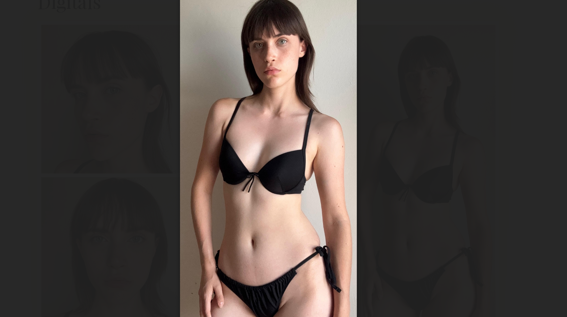
click at [191, 99] on div at bounding box center [283, 153] width 567 height 285
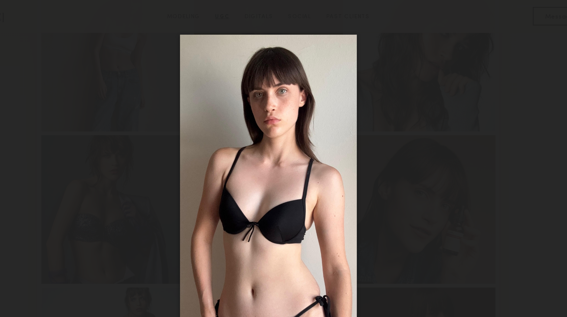
scroll to position [0, 0]
click at [200, 28] on div at bounding box center [283, 153] width 567 height 285
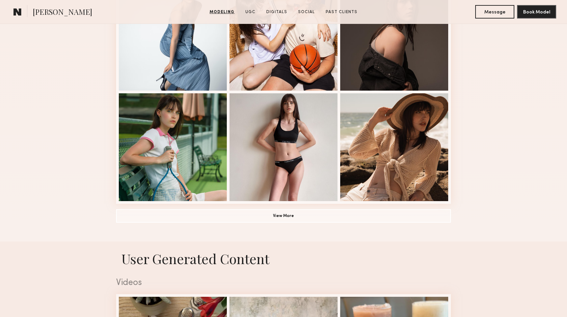
scroll to position [442, 0]
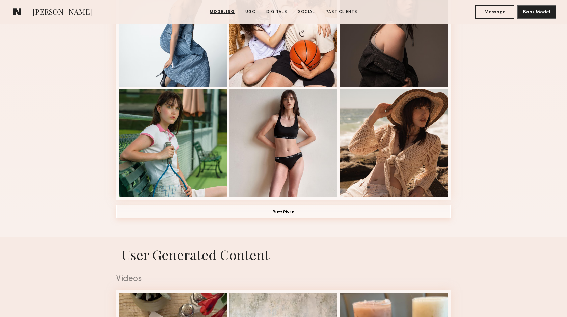
click at [289, 213] on button "View More" at bounding box center [283, 211] width 335 height 13
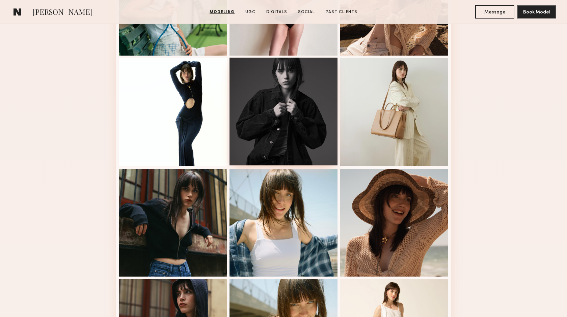
scroll to position [584, 0]
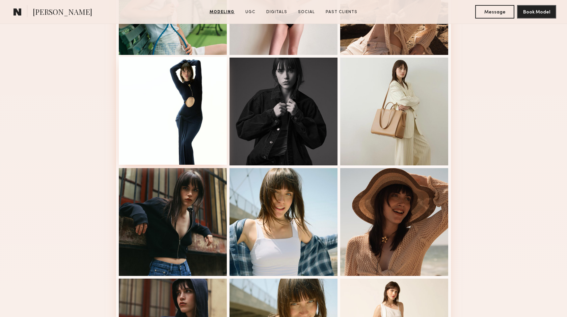
click at [189, 128] on div at bounding box center [173, 111] width 108 height 108
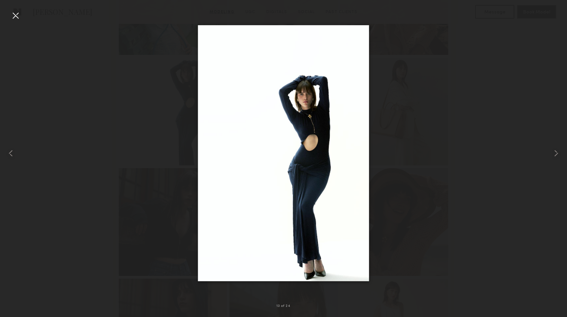
click at [16, 13] on div at bounding box center [15, 15] width 11 height 11
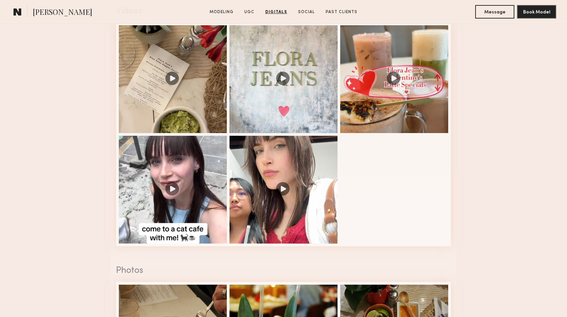
scroll to position [1133, 0]
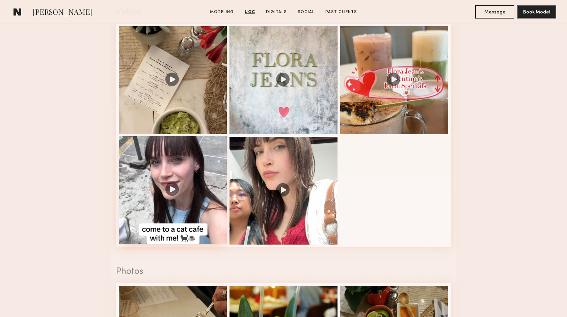
click at [173, 188] on div at bounding box center [173, 190] width 108 height 108
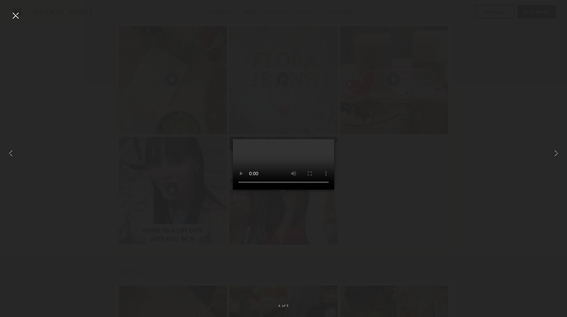
click at [17, 12] on div at bounding box center [15, 15] width 11 height 11
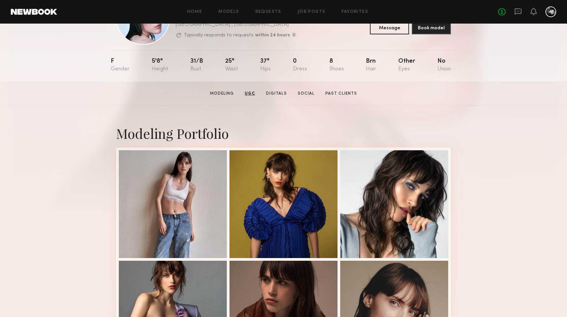
scroll to position [0, 0]
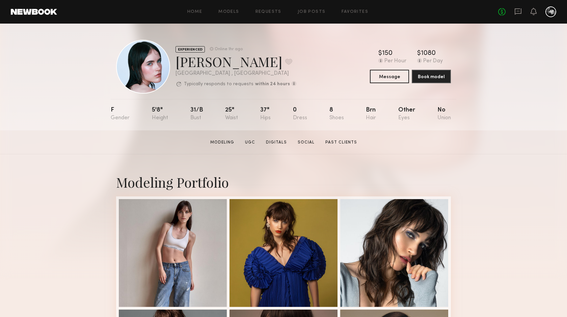
click at [312, 9] on div "Home Models Requests Job Posts Favorites Sign Out No fees up to $5,000" at bounding box center [306, 11] width 499 height 11
click at [316, 11] on link "Job Posts" at bounding box center [312, 12] width 28 height 4
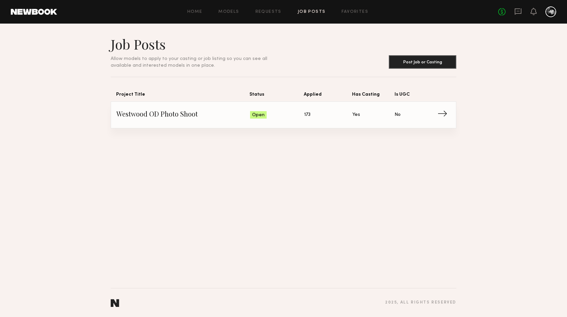
click at [442, 112] on span "→" at bounding box center [444, 115] width 14 height 10
click at [443, 113] on span "→" at bounding box center [444, 115] width 14 height 10
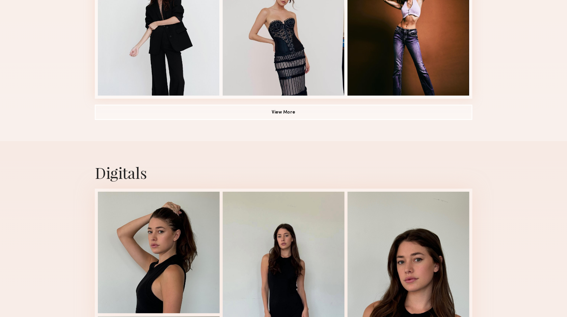
scroll to position [522, 0]
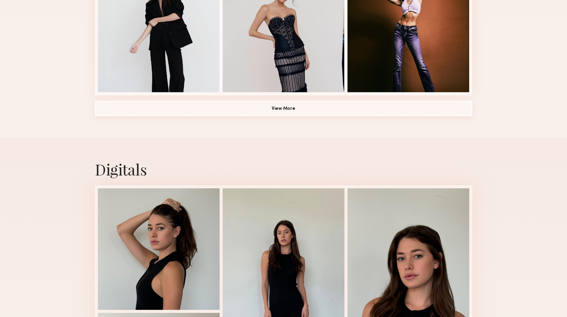
click at [284, 130] on button "View More" at bounding box center [283, 132] width 335 height 13
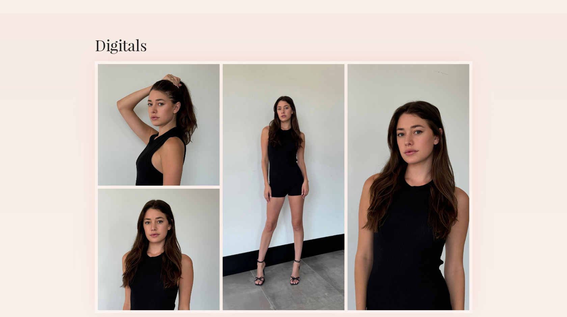
scroll to position [1056, 0]
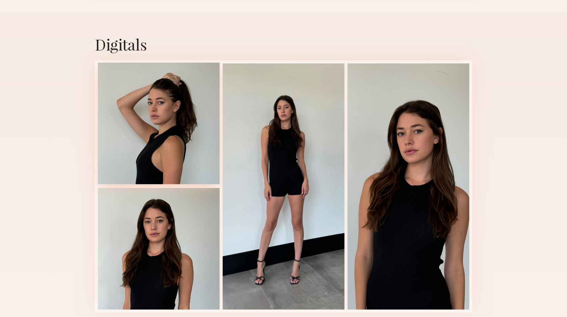
click at [156, 133] on div at bounding box center [173, 145] width 108 height 108
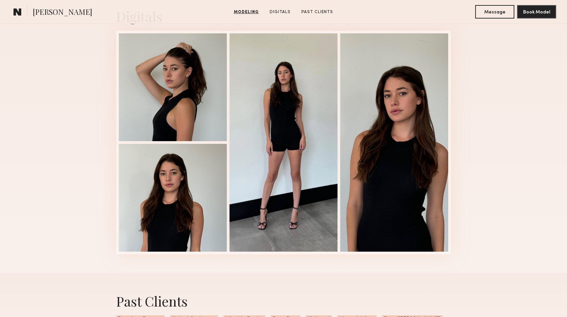
scroll to position [693, 0]
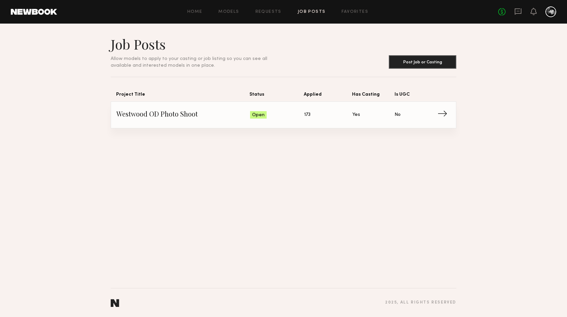
click at [446, 112] on span "→" at bounding box center [444, 115] width 14 height 10
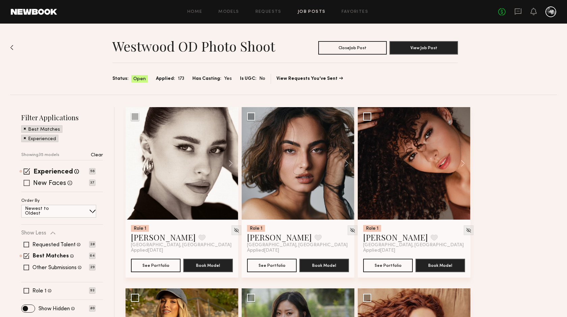
click at [25, 185] on span at bounding box center [27, 183] width 6 height 6
click at [27, 170] on span at bounding box center [27, 171] width 6 height 6
click at [29, 265] on div "Other Submissions Models shown below have applied to this job but do not match …" at bounding box center [58, 267] width 74 height 5
click at [26, 242] on span at bounding box center [26, 244] width 5 height 5
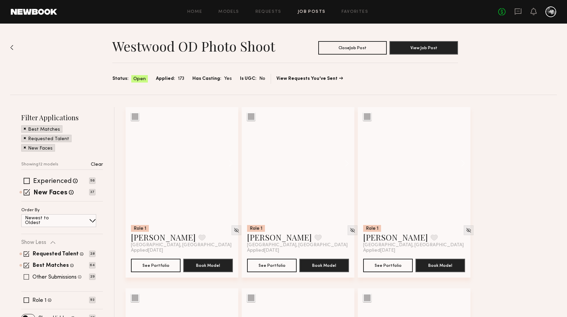
click at [26, 276] on span at bounding box center [26, 277] width 5 height 5
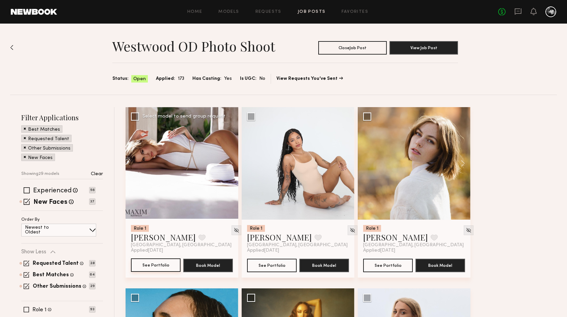
click at [157, 266] on button "See Portfolio" at bounding box center [156, 265] width 50 height 13
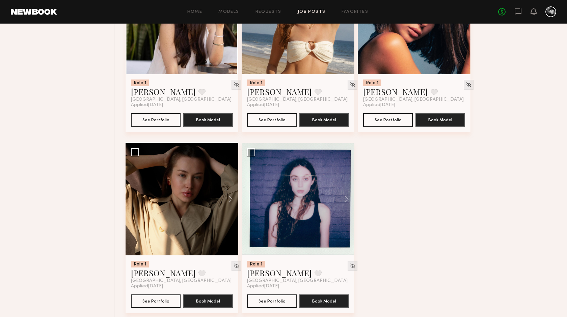
scroll to position [1605, 0]
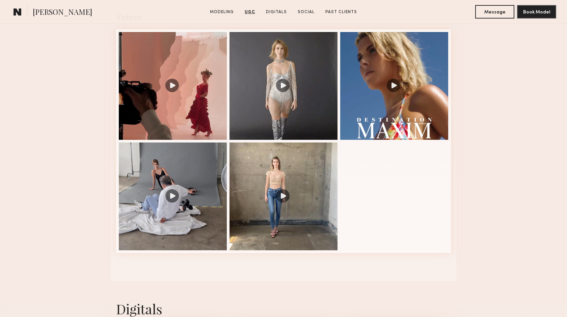
scroll to position [673, 0]
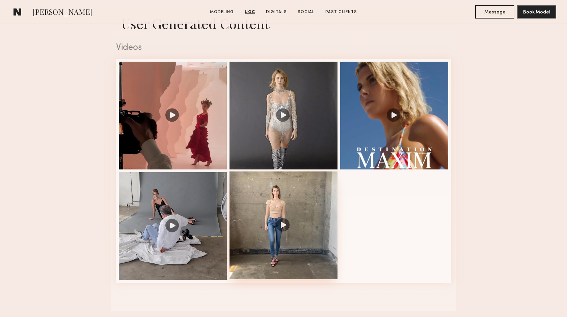
click at [280, 221] on div at bounding box center [283, 226] width 108 height 108
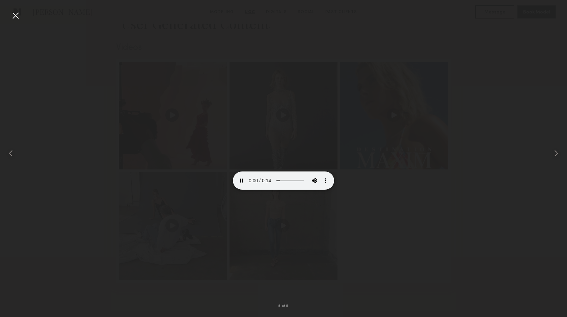
click at [16, 16] on div at bounding box center [15, 15] width 11 height 11
